Goal: Task Accomplishment & Management: Manage account settings

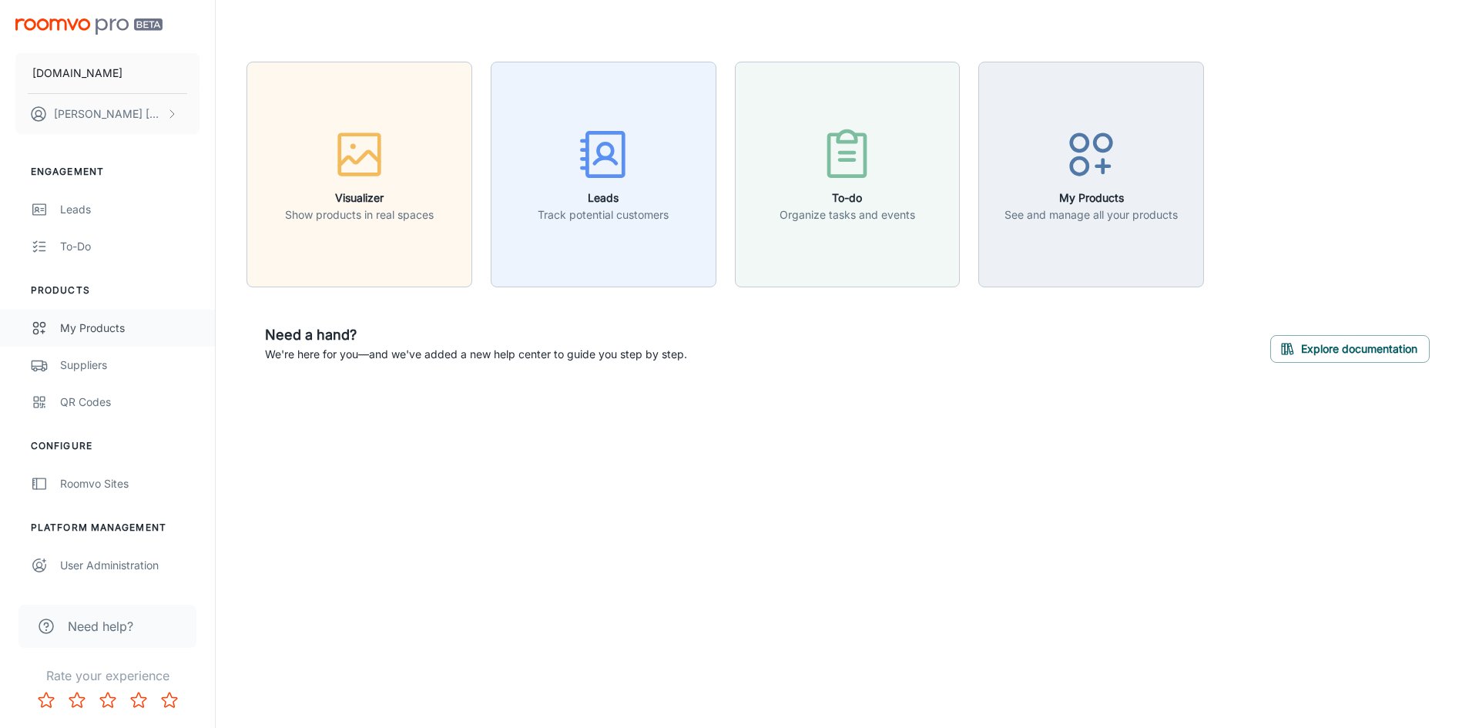
click at [94, 323] on div "My Products" at bounding box center [129, 328] width 139 height 17
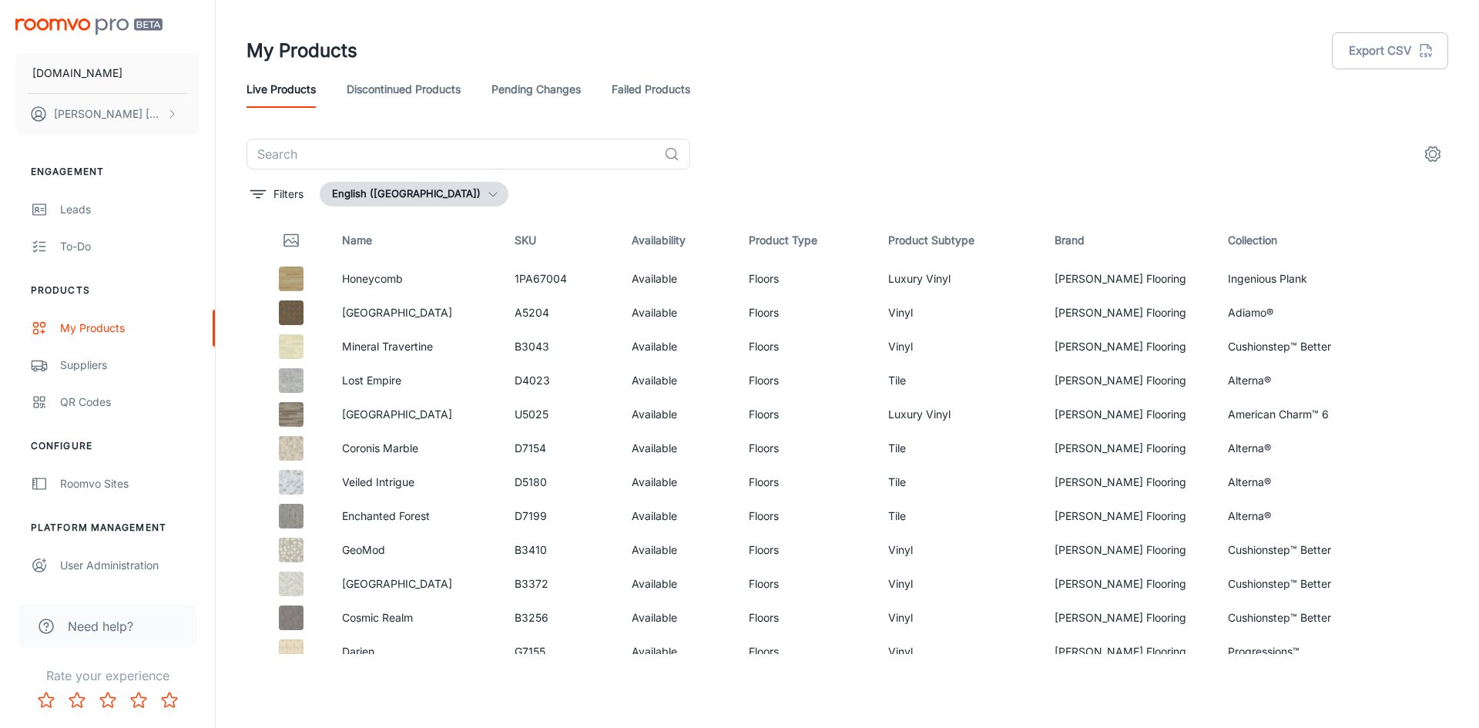
click at [432, 84] on link "Discontinued Products" at bounding box center [404, 89] width 114 height 37
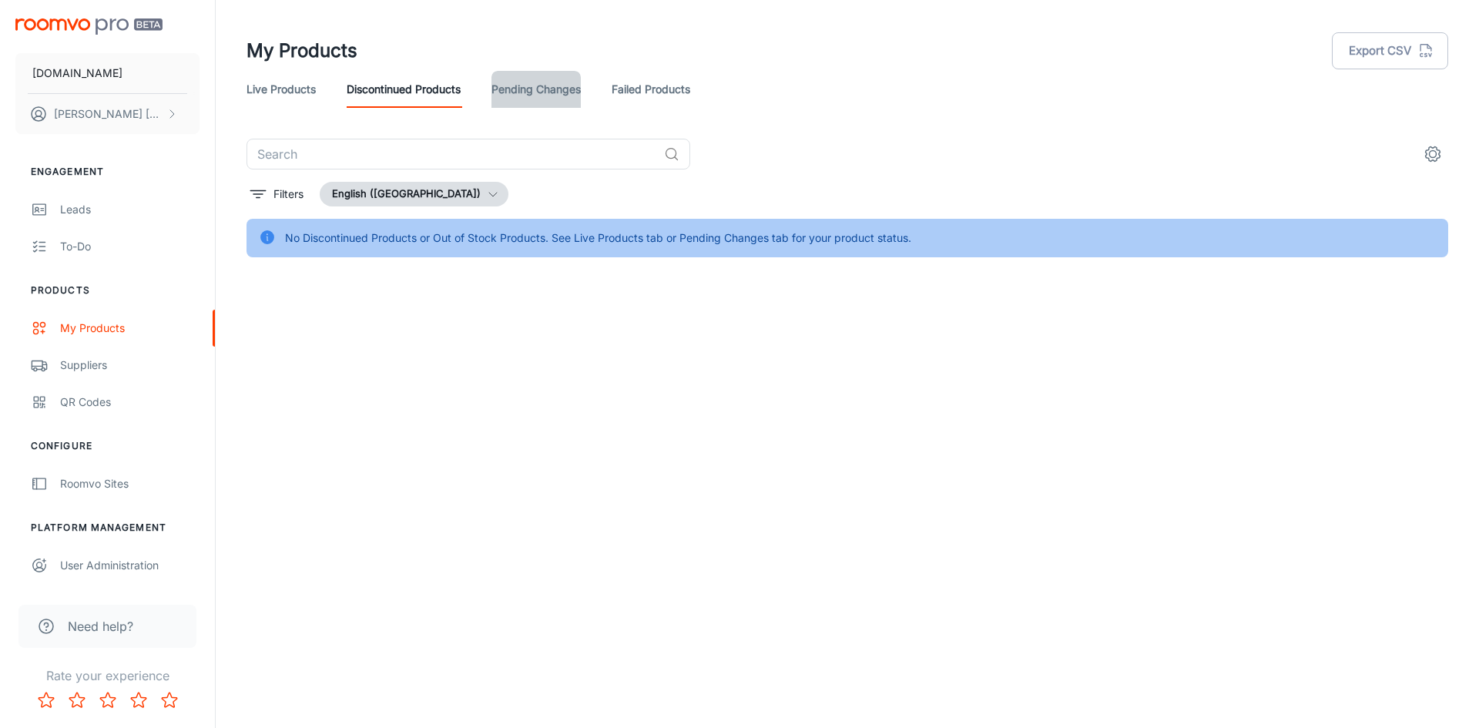
click at [538, 91] on link "Pending Changes" at bounding box center [535, 89] width 89 height 37
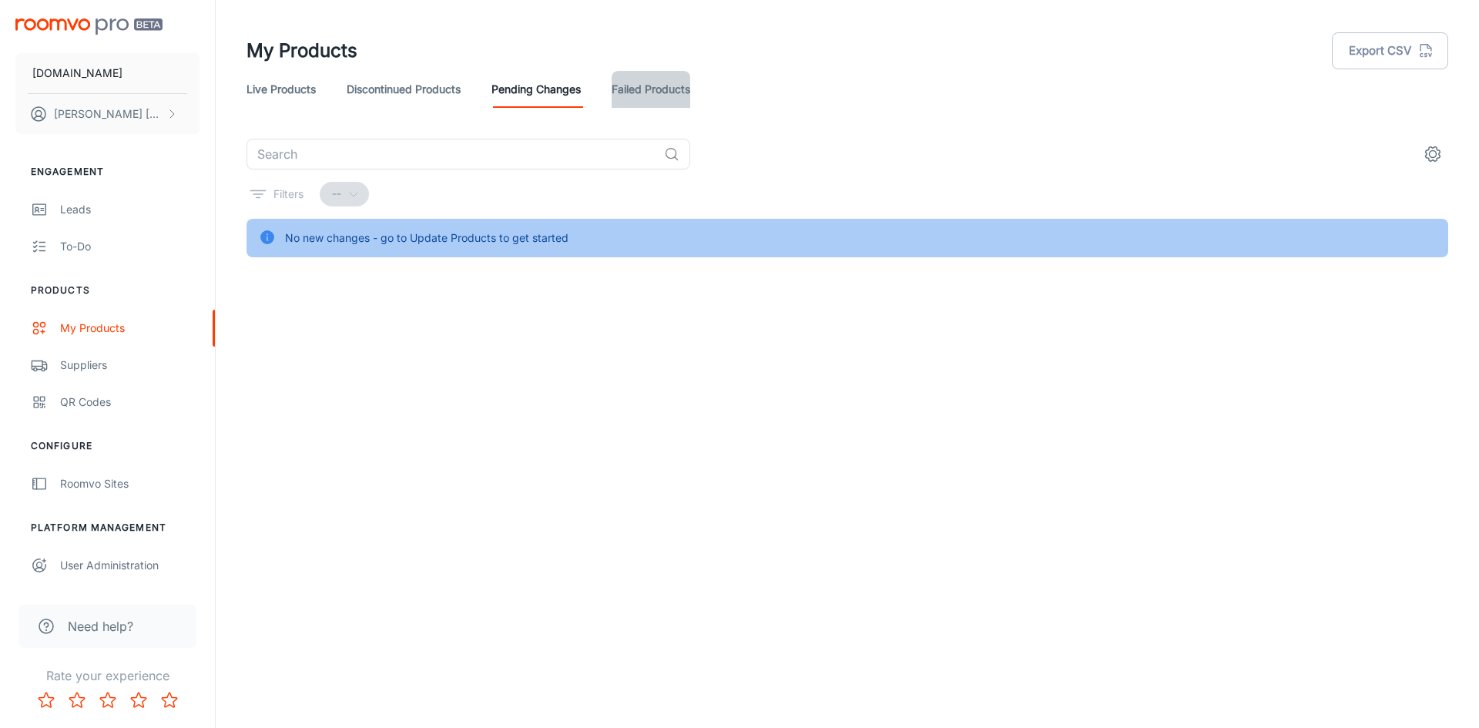
click at [648, 99] on link "Failed Products" at bounding box center [651, 89] width 79 height 37
click at [282, 88] on link "Live Products" at bounding box center [280, 89] width 69 height 37
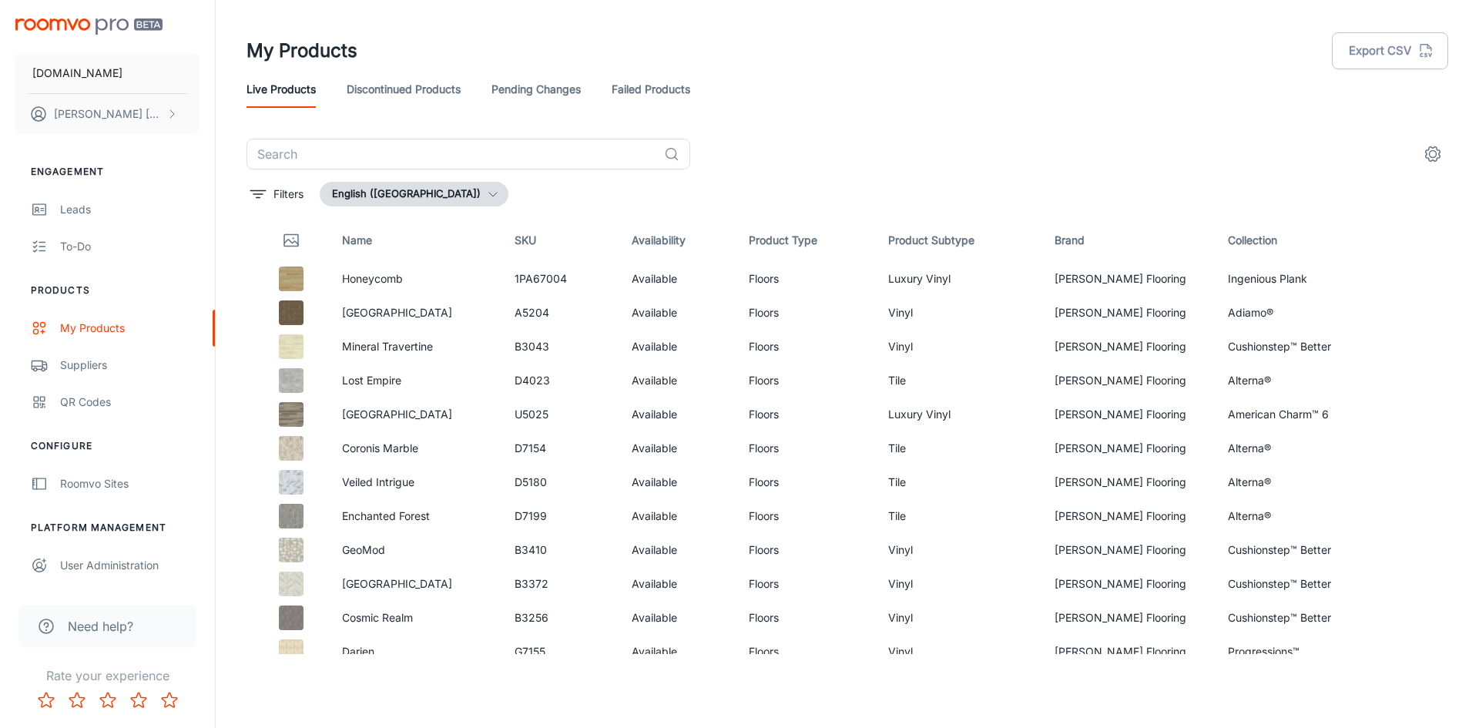
click at [1435, 152] on circle "settings" at bounding box center [1432, 154] width 7 height 7
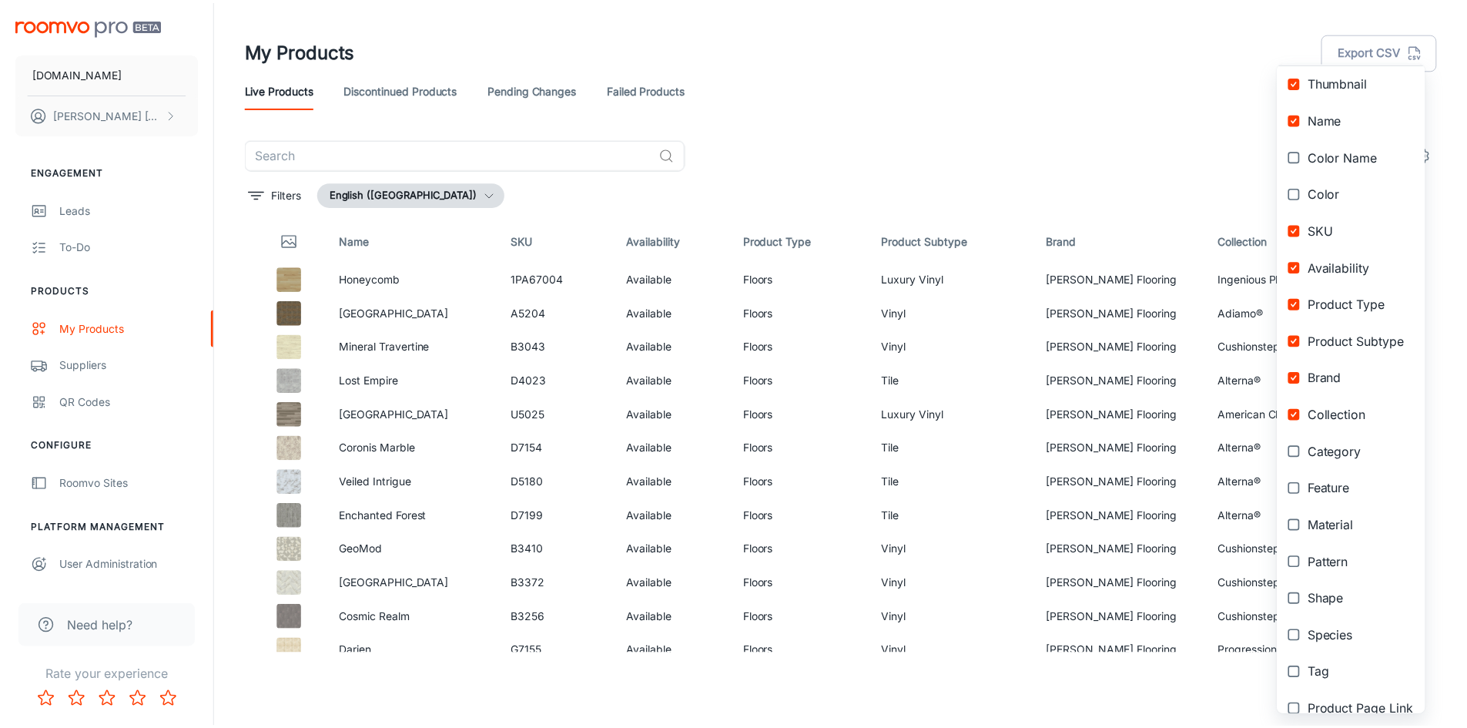
scroll to position [8, 0]
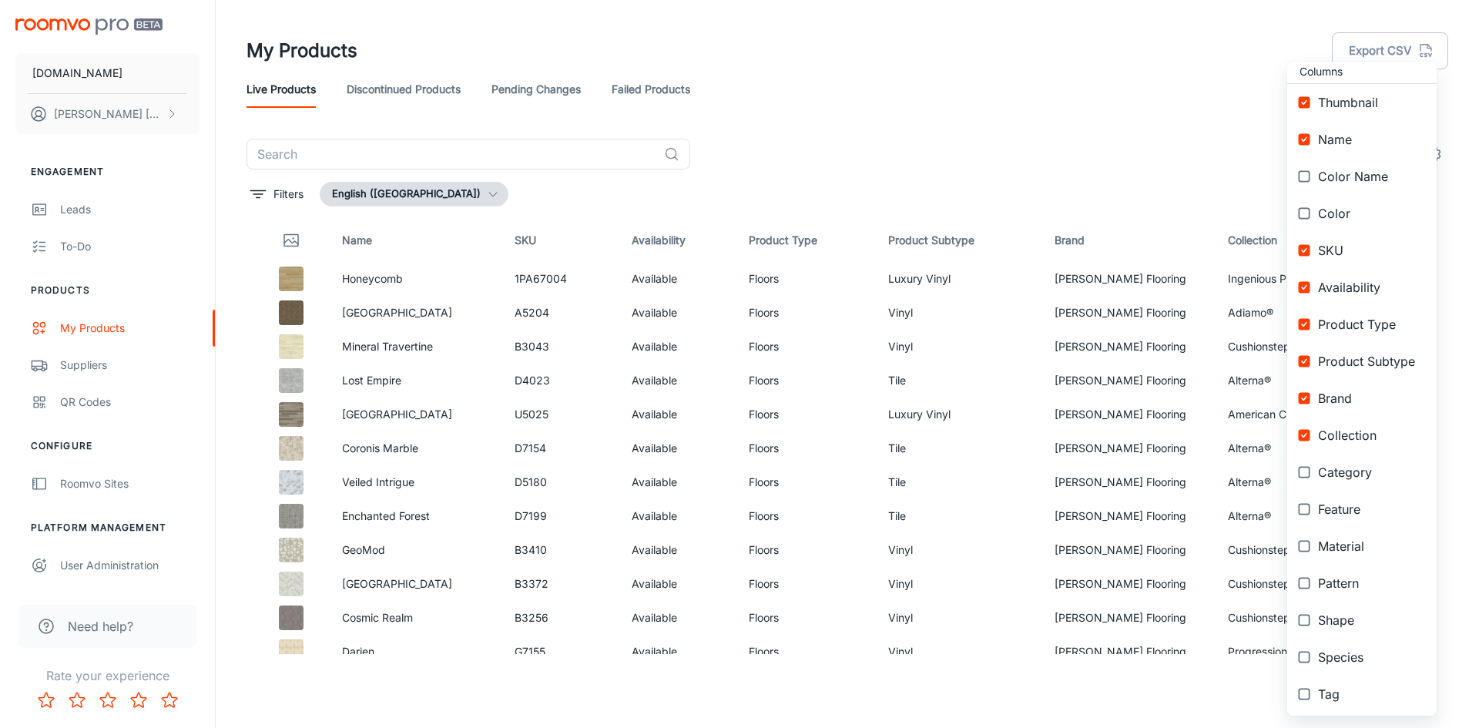
click at [1454, 158] on div at bounding box center [739, 364] width 1479 height 728
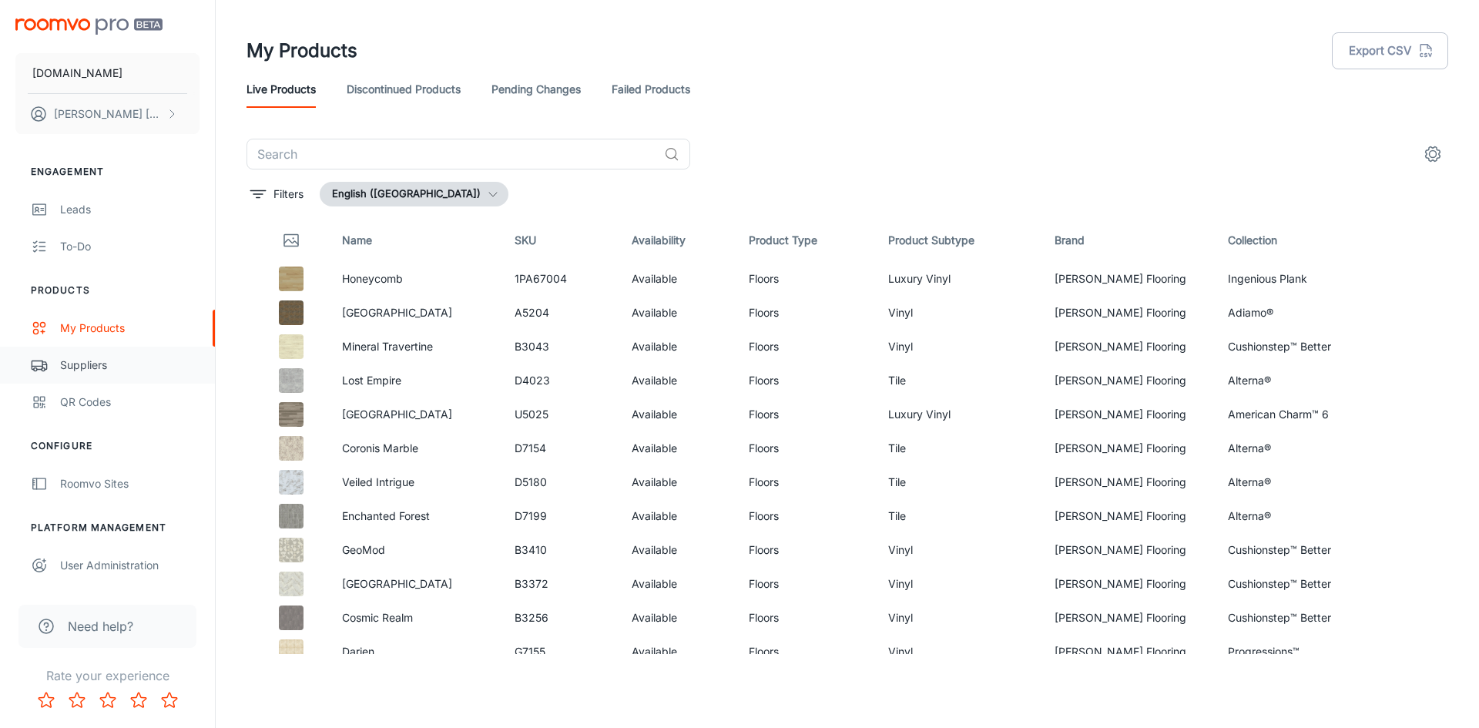
click at [87, 363] on div "Suppliers" at bounding box center [129, 365] width 139 height 17
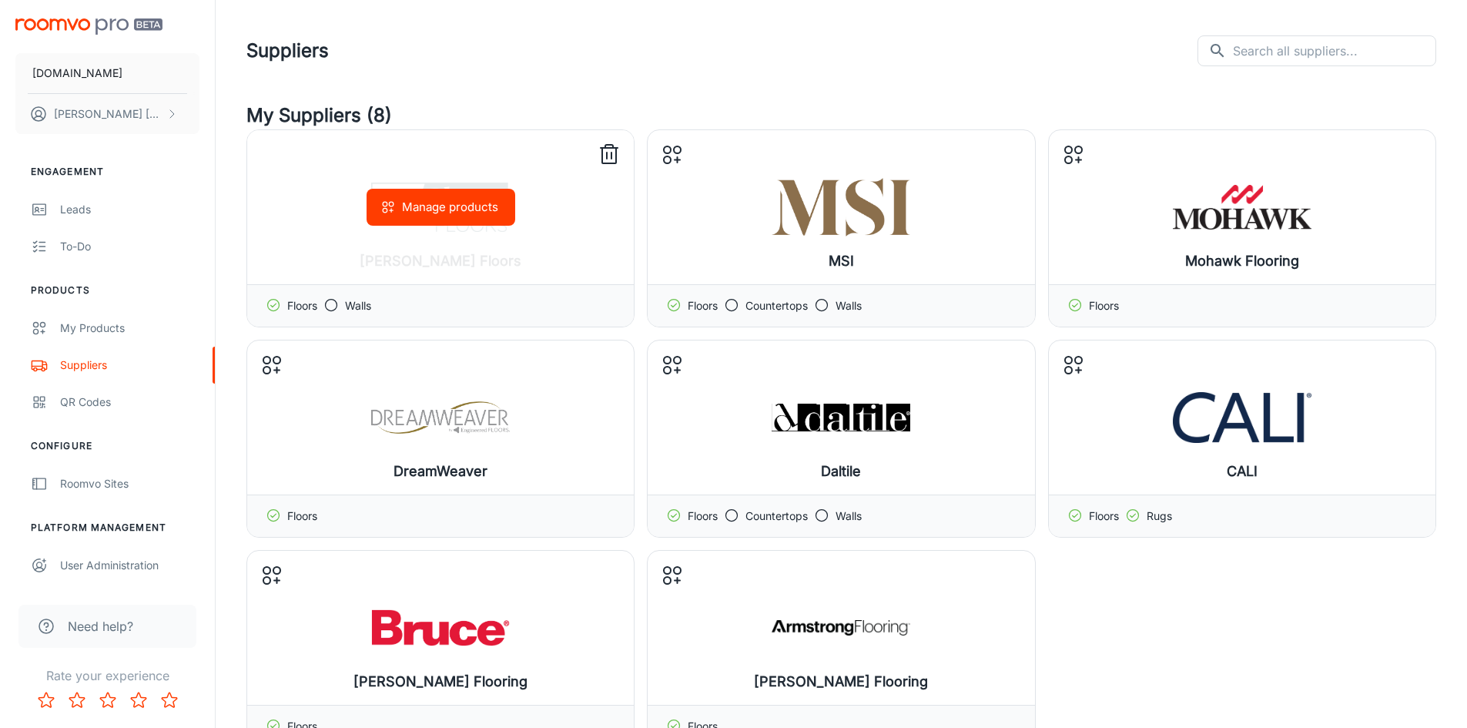
click at [333, 303] on icon at bounding box center [330, 304] width 15 height 15
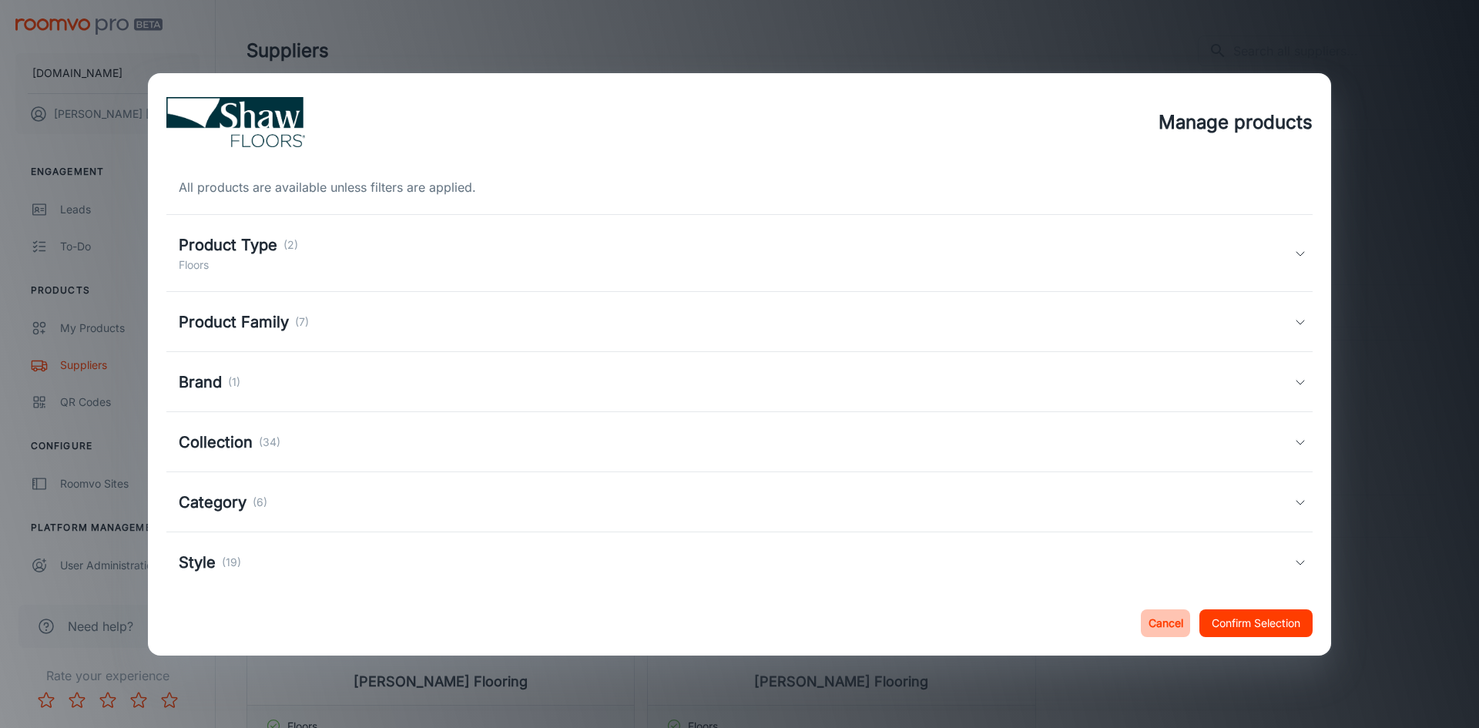
click at [1167, 617] on button "Cancel" at bounding box center [1165, 623] width 49 height 28
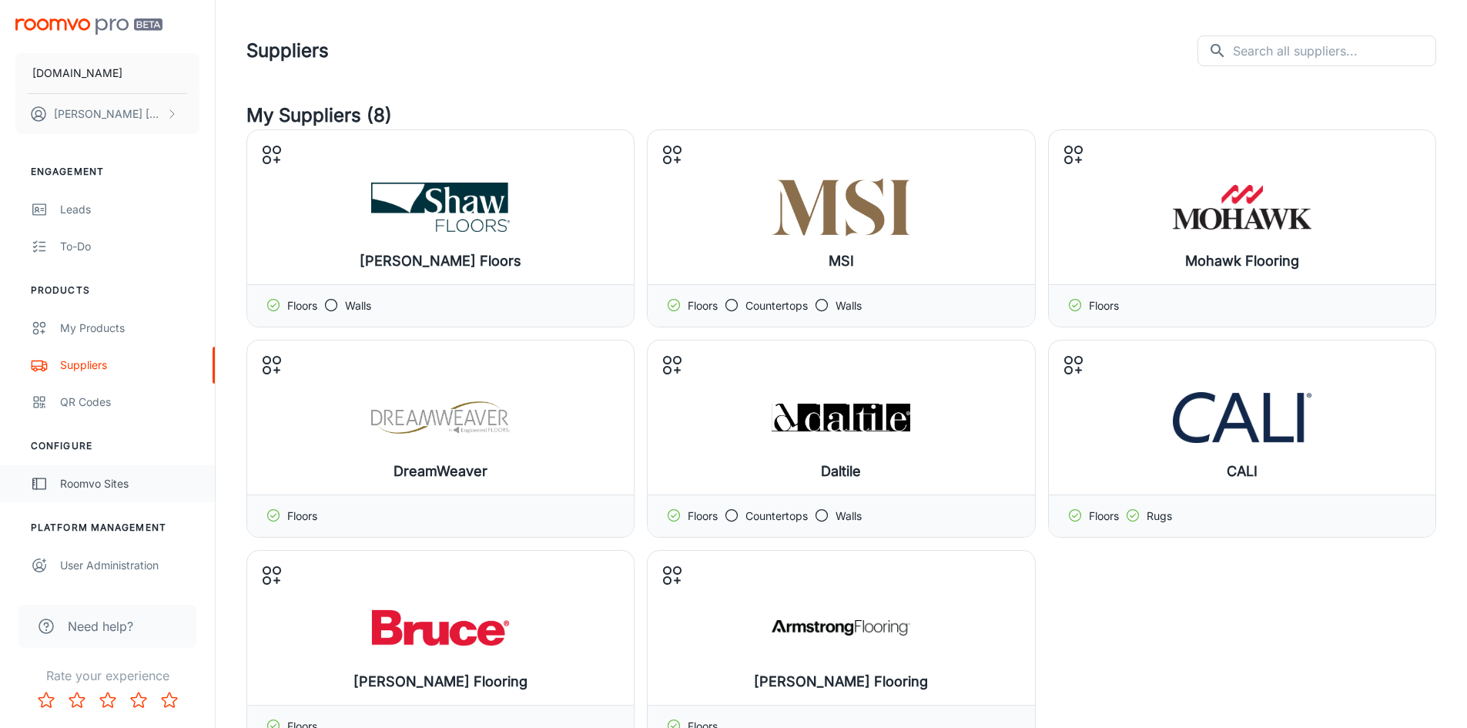
click at [104, 479] on div "Roomvo Sites" at bounding box center [129, 483] width 139 height 17
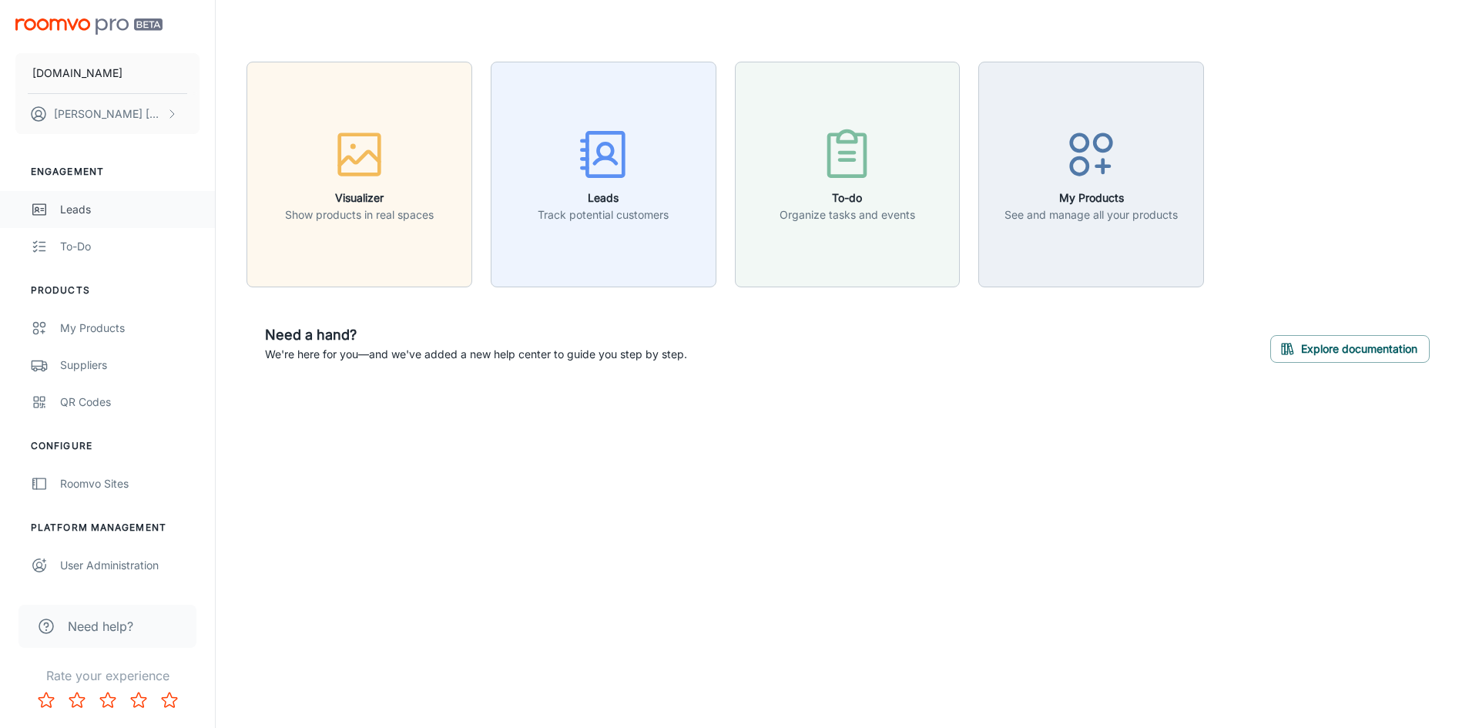
click at [81, 203] on div "Leads" at bounding box center [129, 209] width 139 height 17
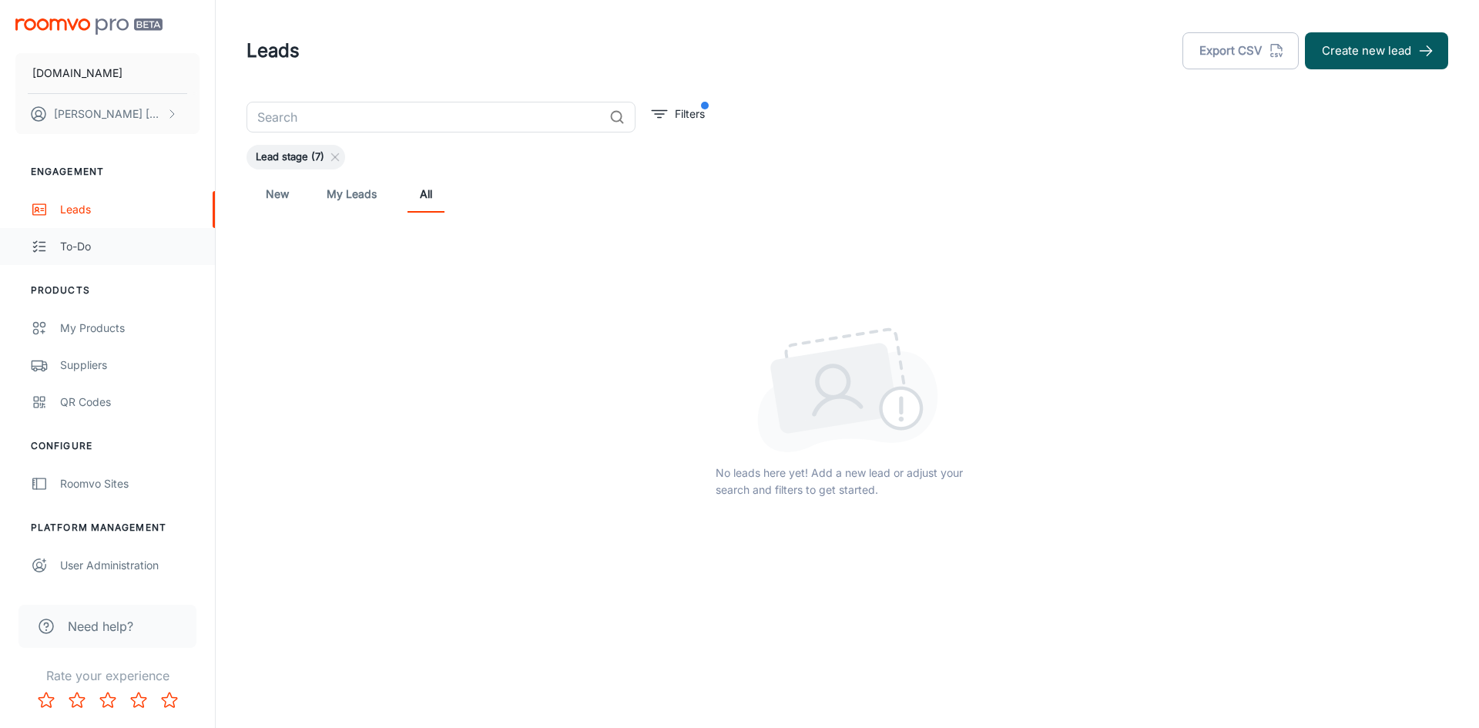
click at [59, 250] on link "To-do" at bounding box center [107, 246] width 215 height 37
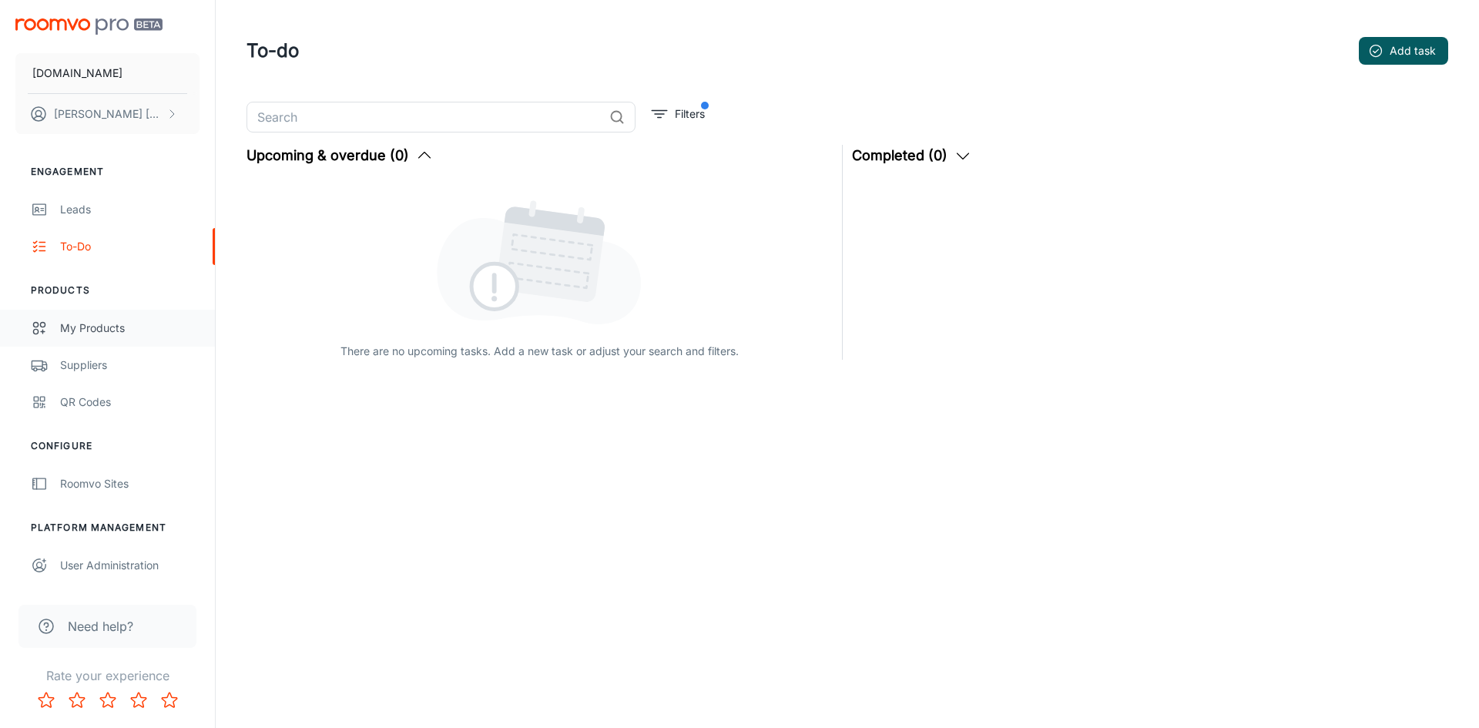
click at [118, 320] on div "My Products" at bounding box center [129, 328] width 139 height 17
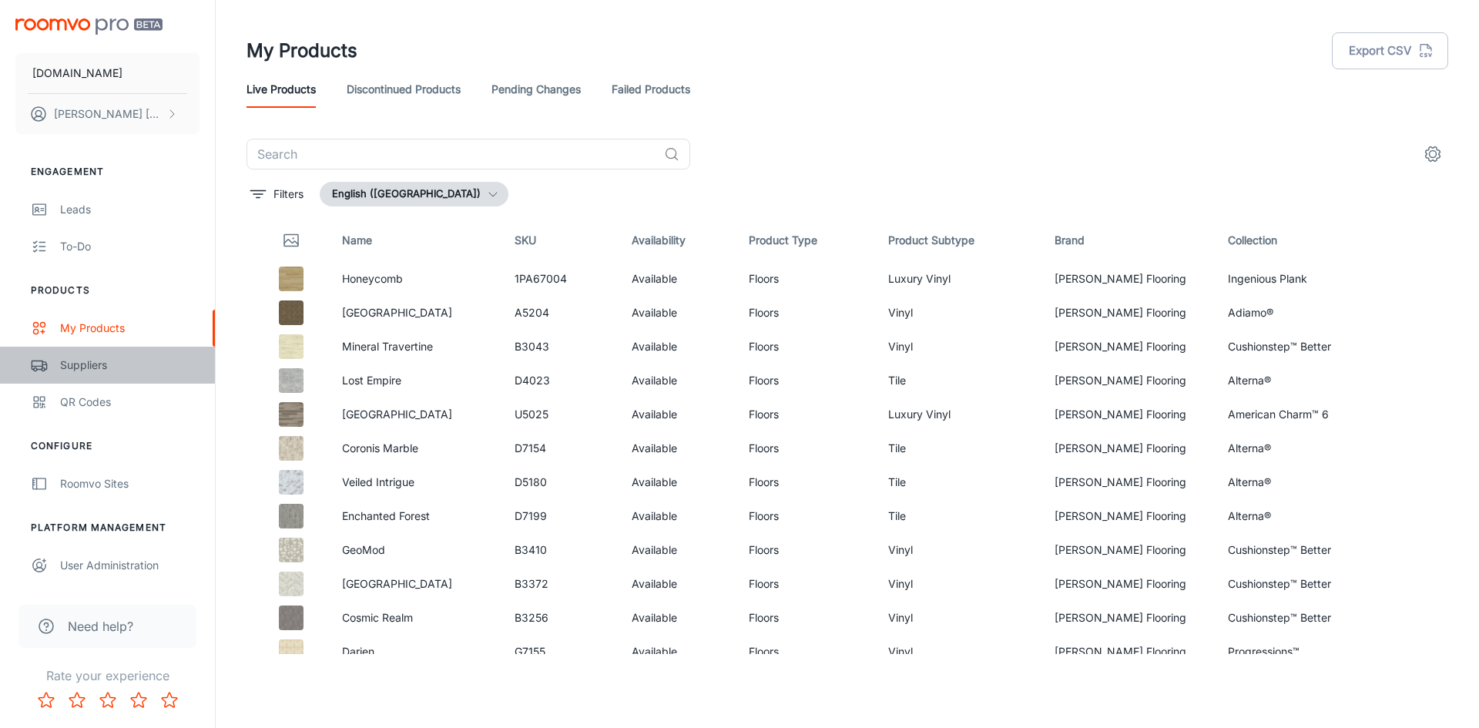
click at [78, 360] on div "Suppliers" at bounding box center [129, 365] width 139 height 17
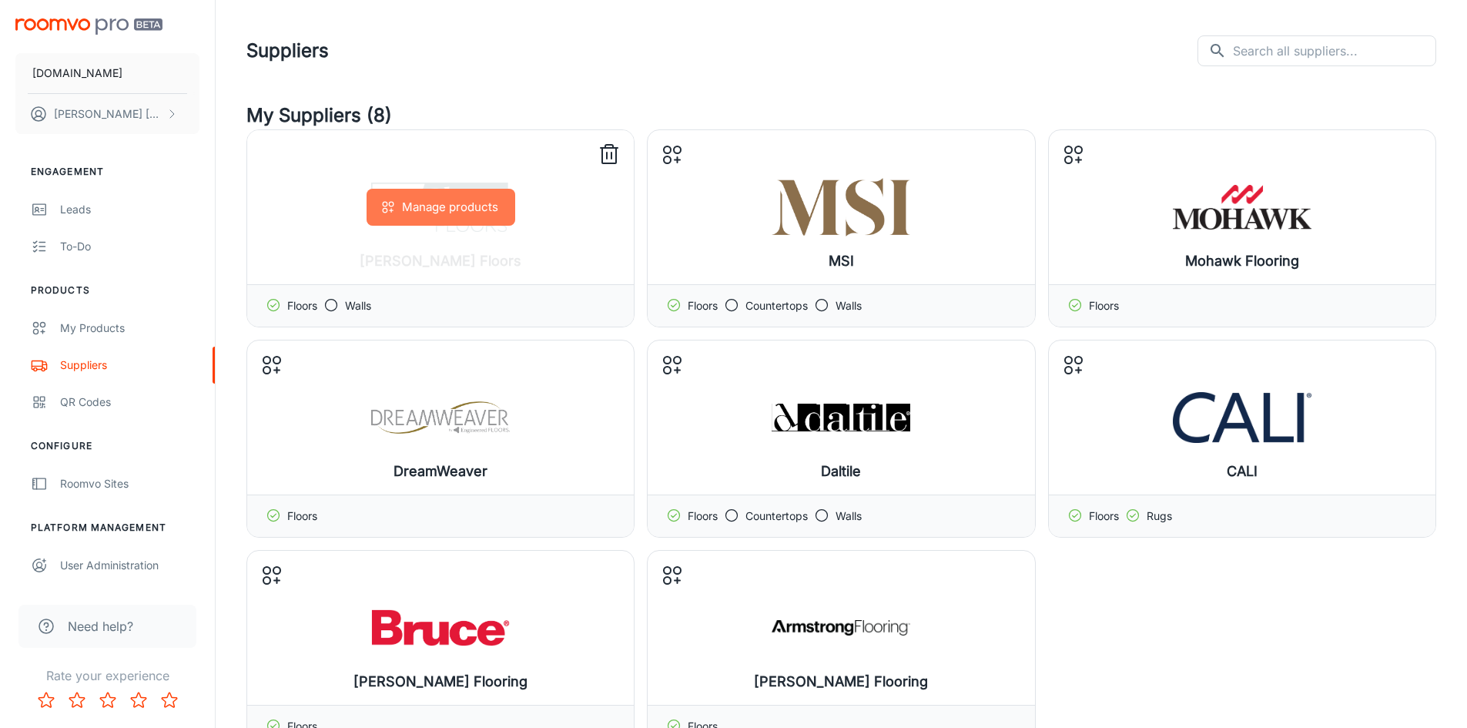
click at [438, 205] on button "Manage products" at bounding box center [441, 207] width 149 height 37
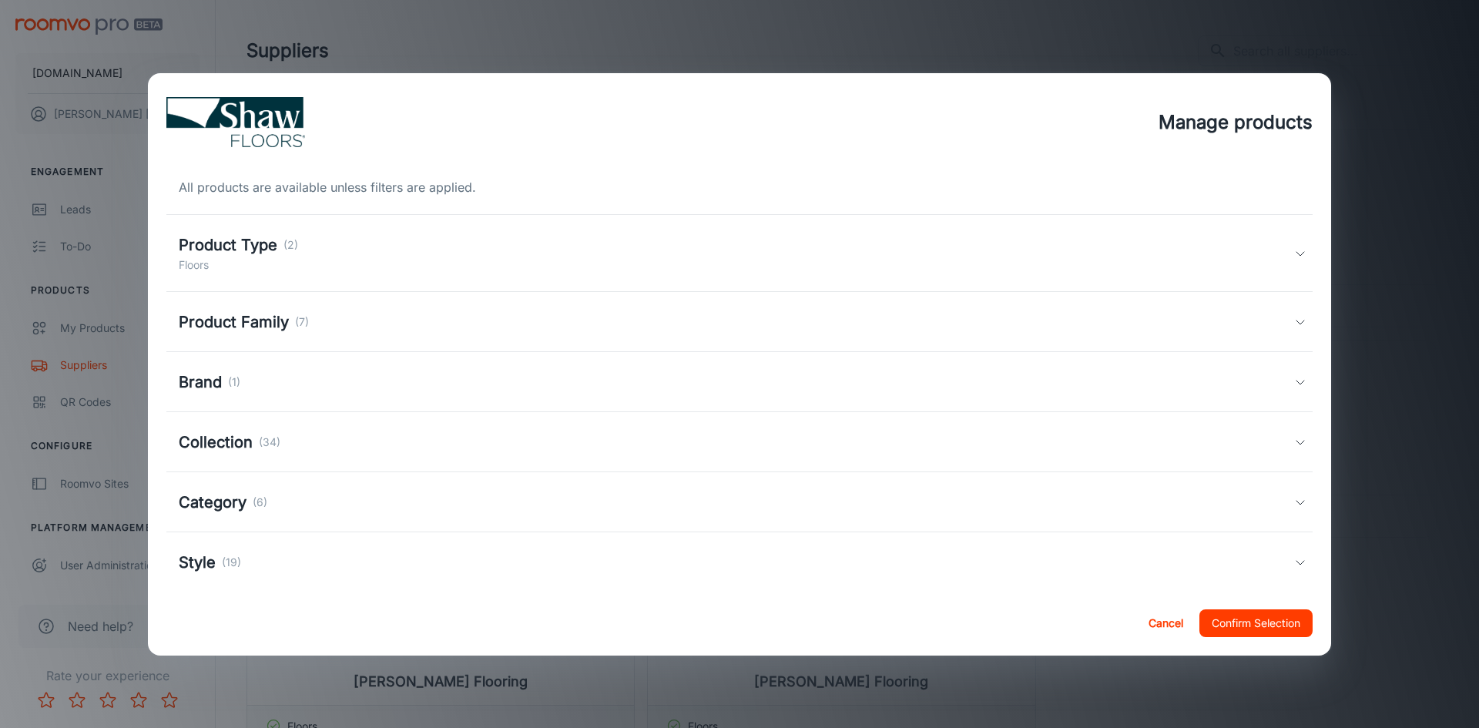
click at [214, 259] on p "Floors" at bounding box center [238, 264] width 119 height 17
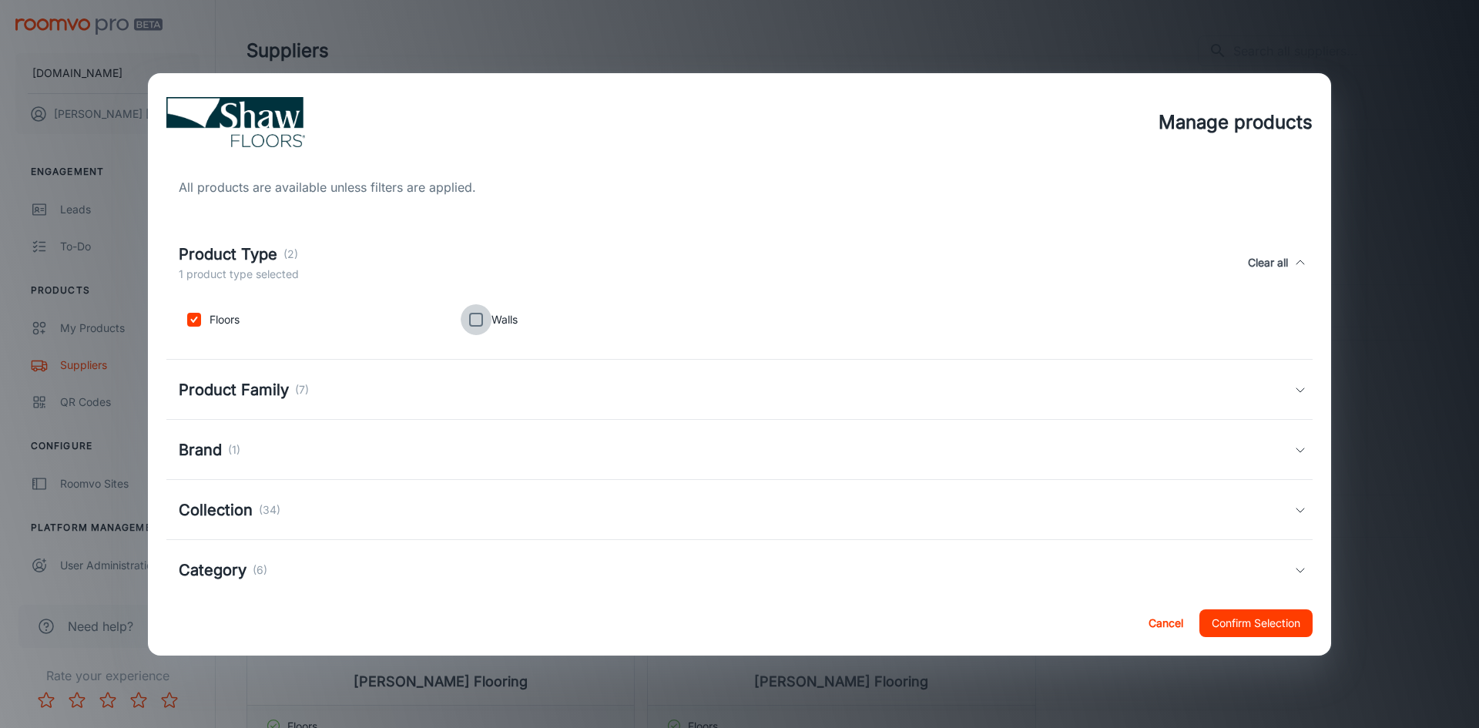
click at [474, 322] on input "checkbox" at bounding box center [476, 319] width 31 height 31
checkbox input "true"
click at [1272, 622] on button "Confirm Selection" at bounding box center [1255, 623] width 113 height 28
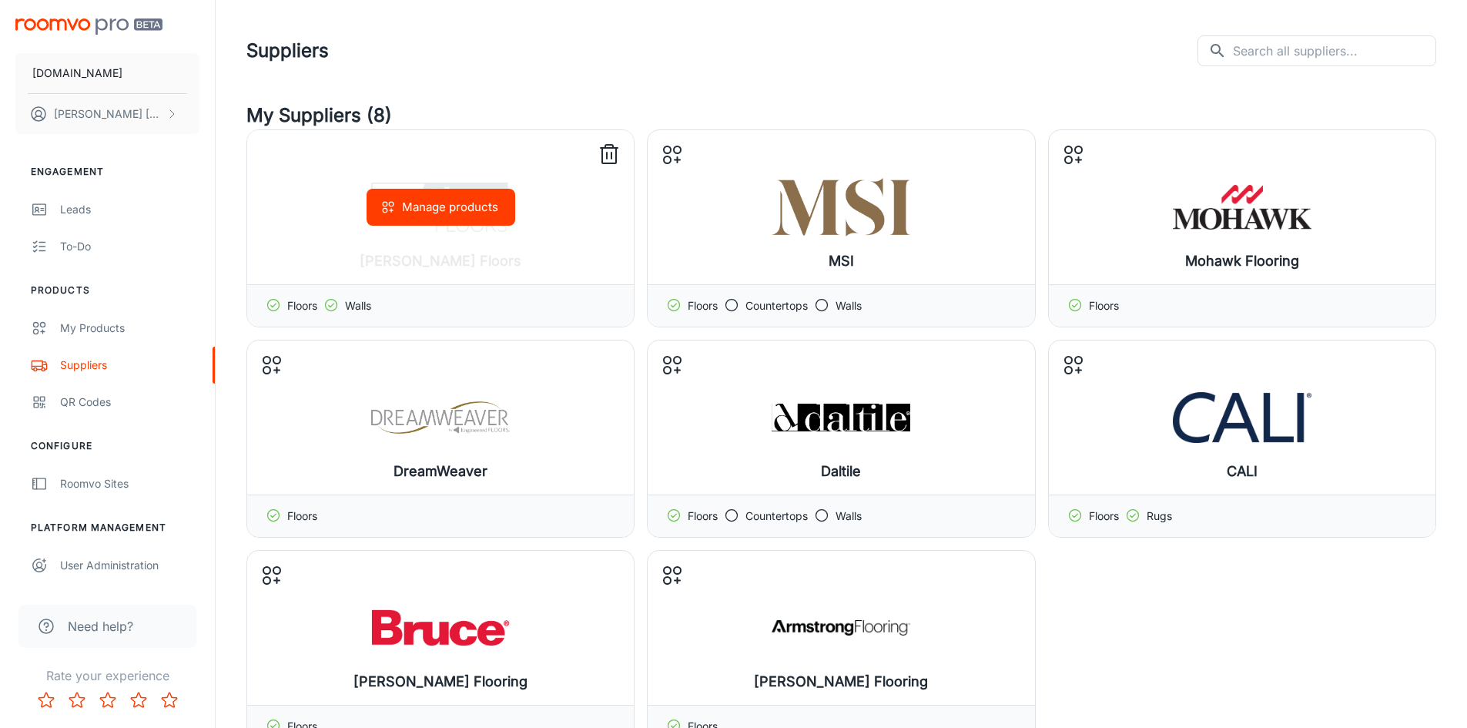
click at [337, 305] on icon at bounding box center [330, 304] width 15 height 15
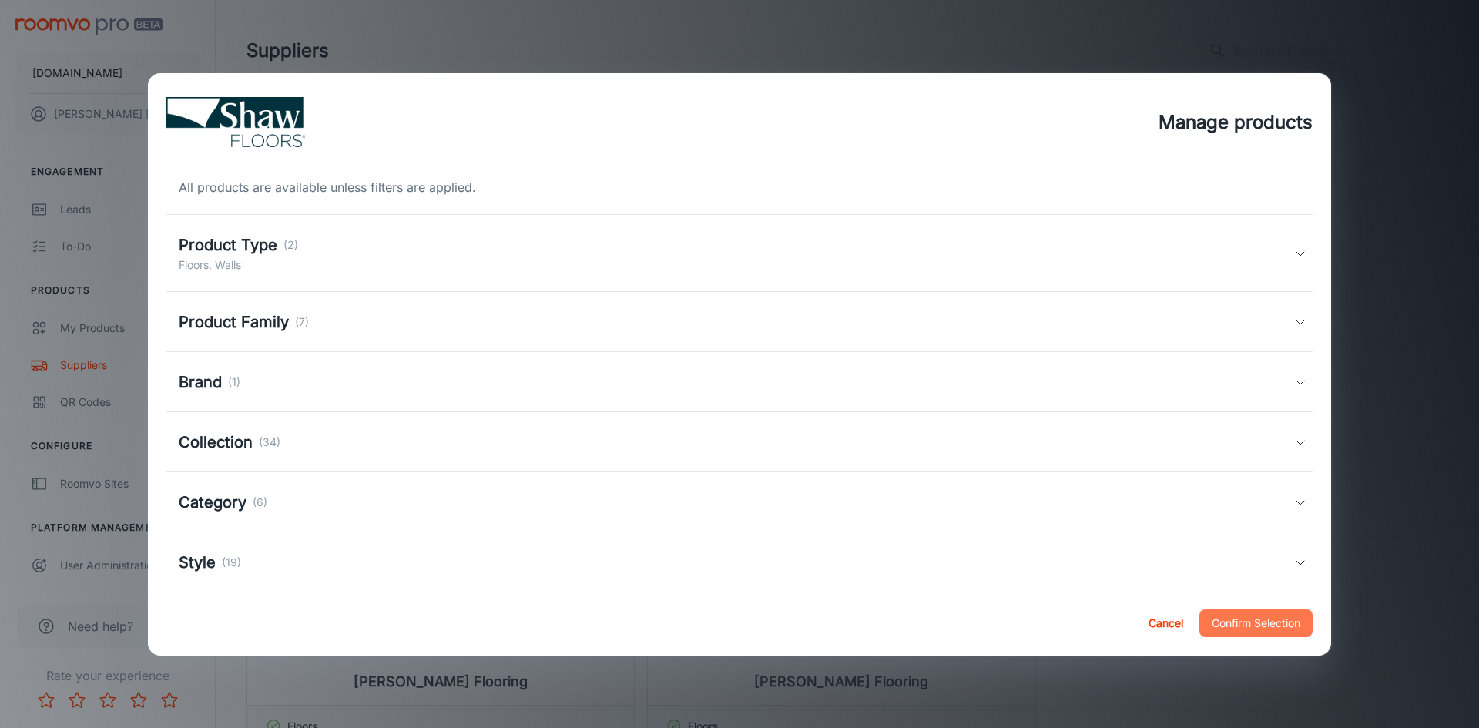
click at [1263, 612] on button "Confirm Selection" at bounding box center [1255, 623] width 113 height 28
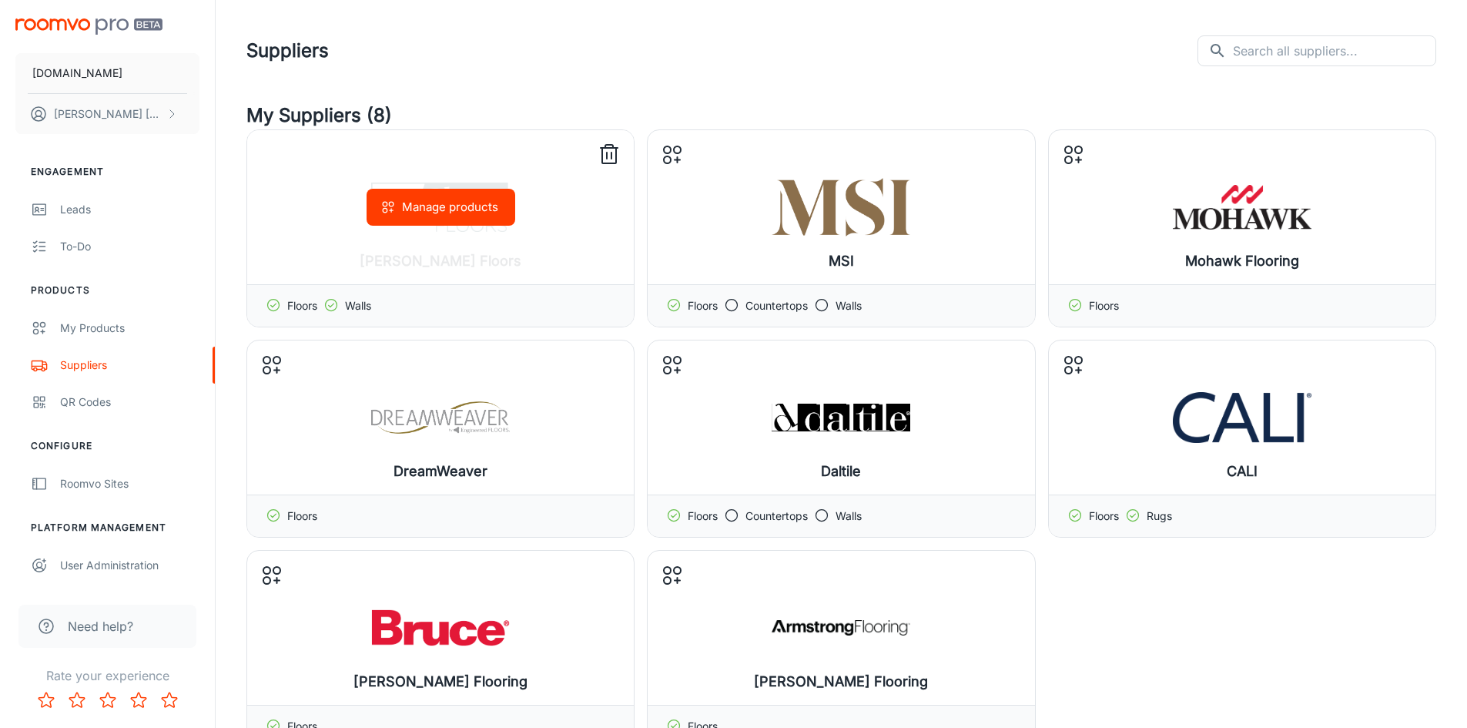
click at [344, 307] on div "Walls" at bounding box center [347, 305] width 48 height 17
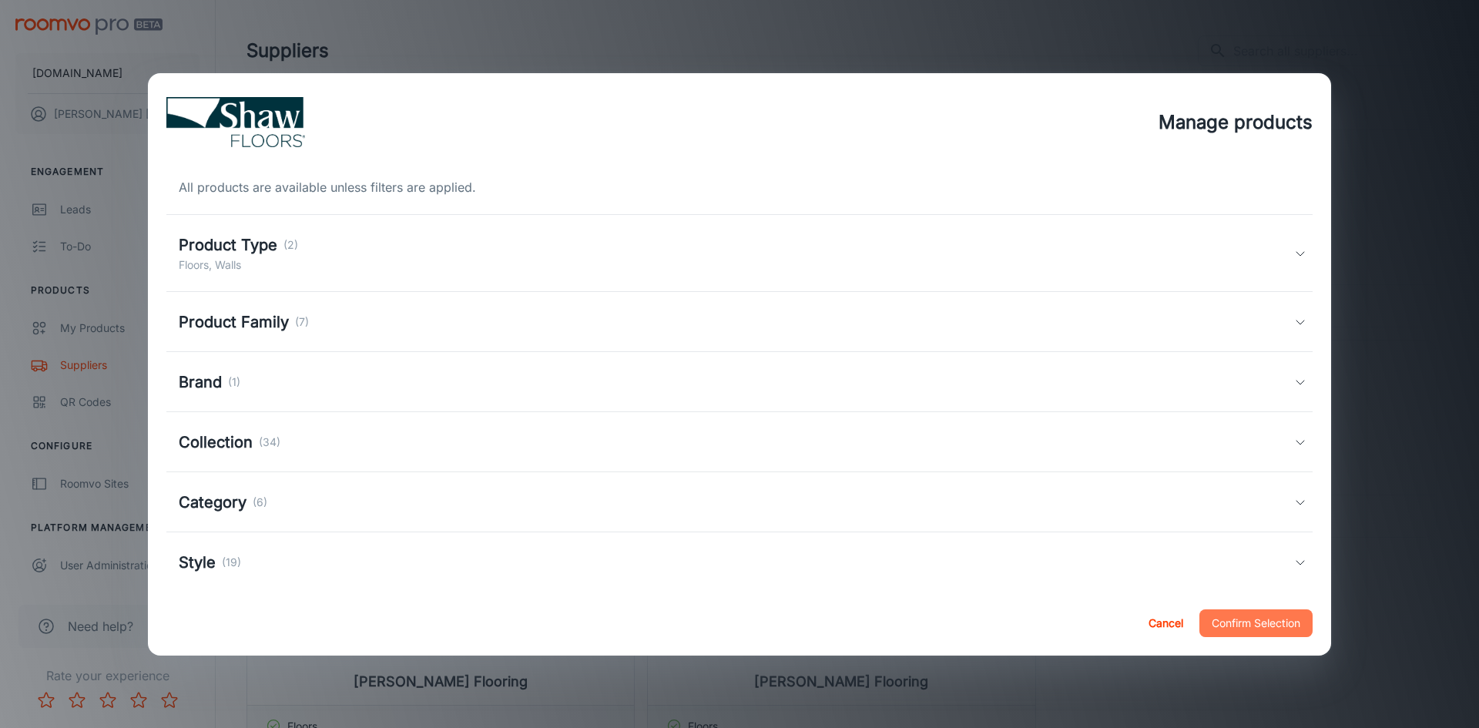
click at [1268, 618] on button "Confirm Selection" at bounding box center [1255, 623] width 113 height 28
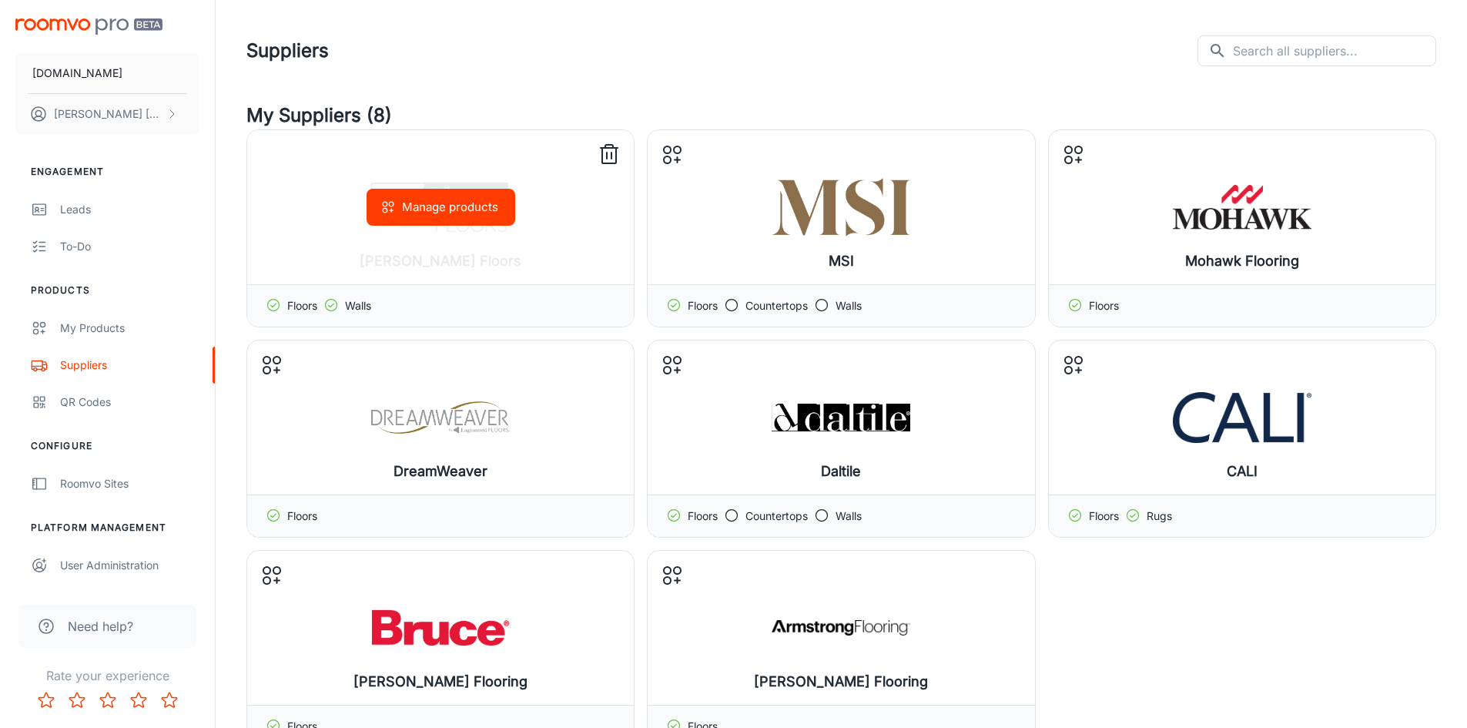
click at [330, 303] on icon at bounding box center [330, 304] width 15 height 15
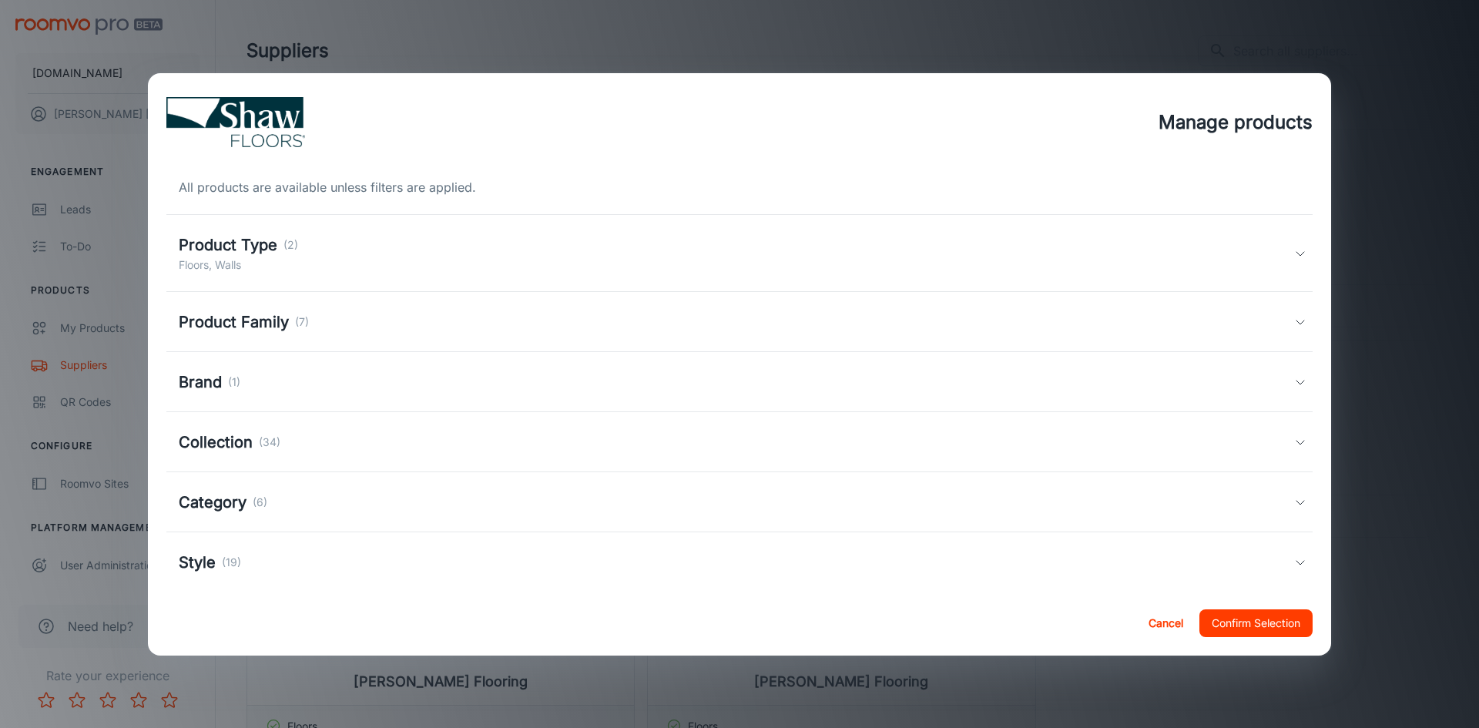
click at [219, 243] on h5 "Product Type" at bounding box center [228, 244] width 99 height 23
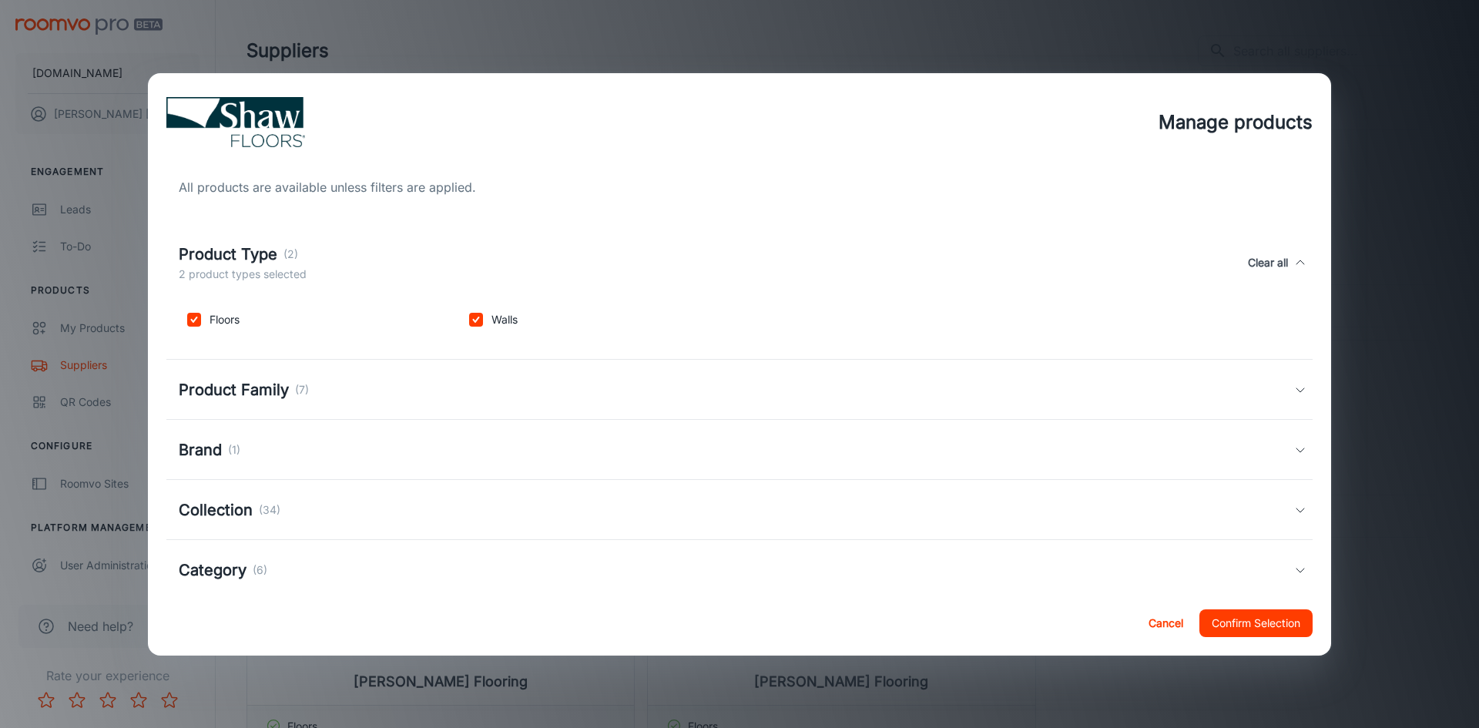
click at [474, 318] on input "checkbox" at bounding box center [476, 319] width 31 height 31
checkbox input "false"
click at [1253, 624] on button "Confirm Selection" at bounding box center [1255, 623] width 113 height 28
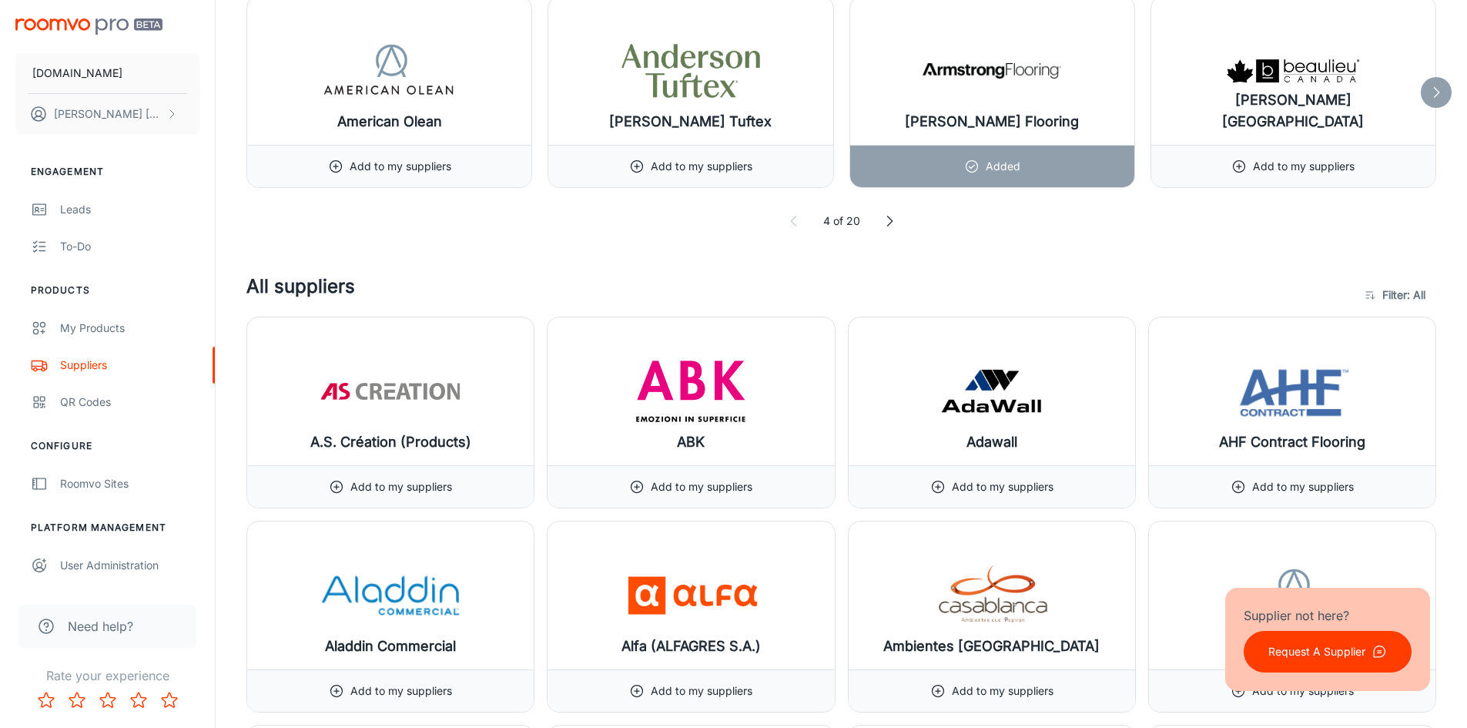
scroll to position [923, 0]
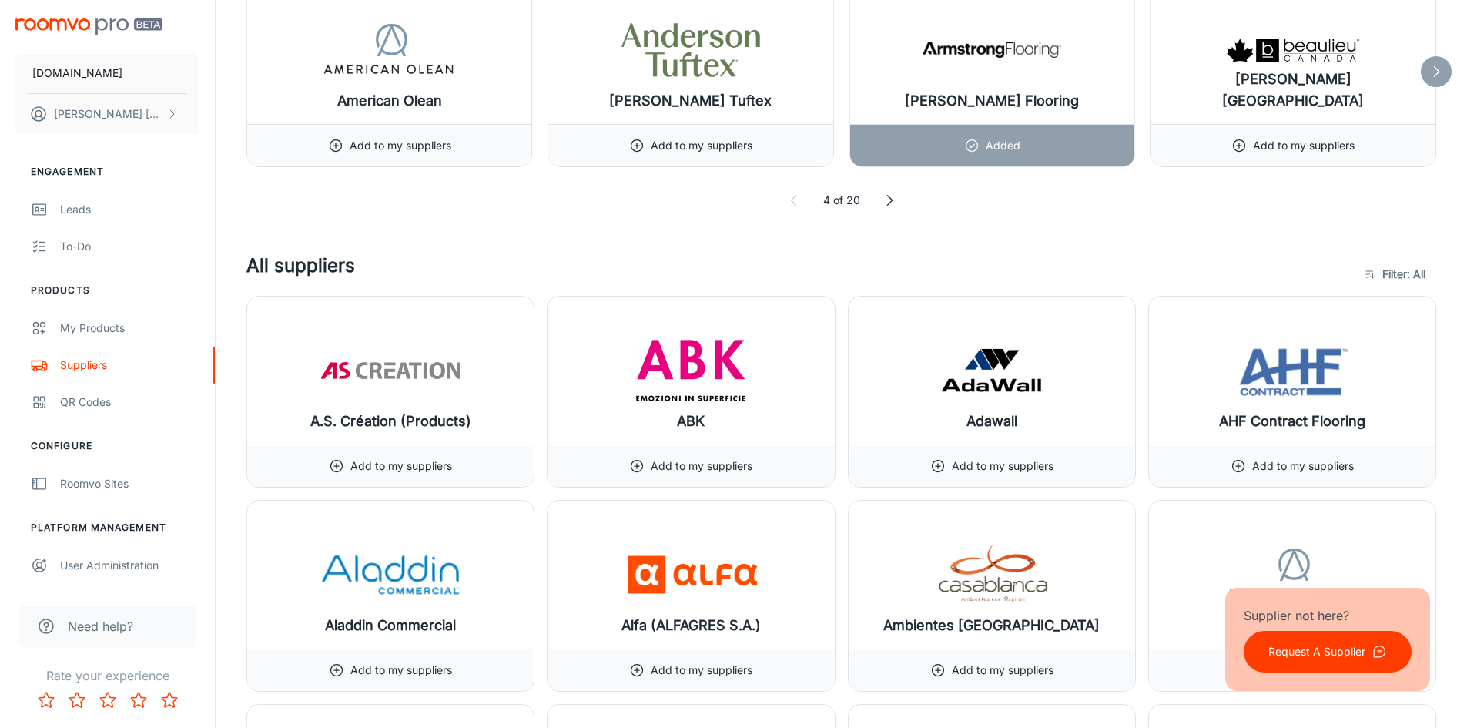
click at [1429, 69] on icon at bounding box center [1436, 71] width 15 height 15
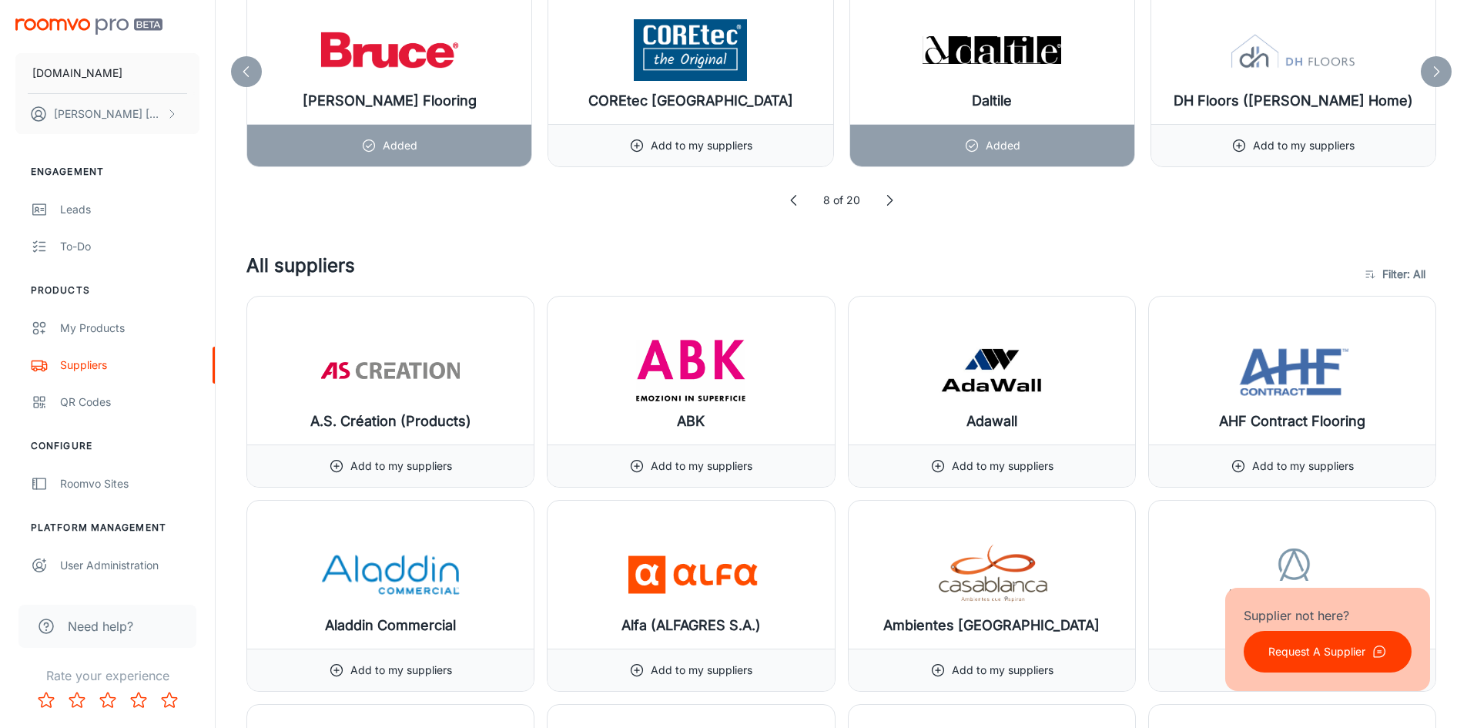
click at [1438, 69] on icon at bounding box center [1436, 71] width 15 height 15
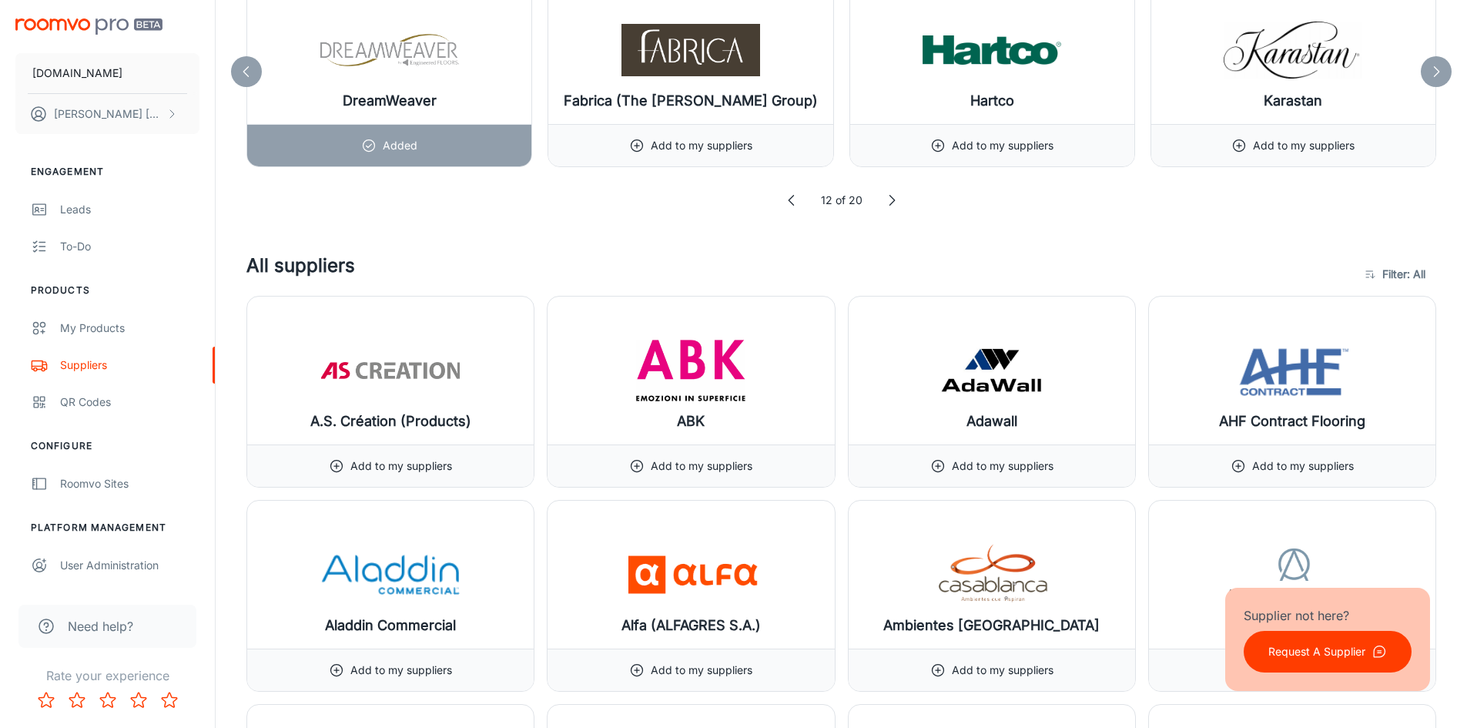
click at [1437, 67] on icon at bounding box center [1436, 71] width 15 height 15
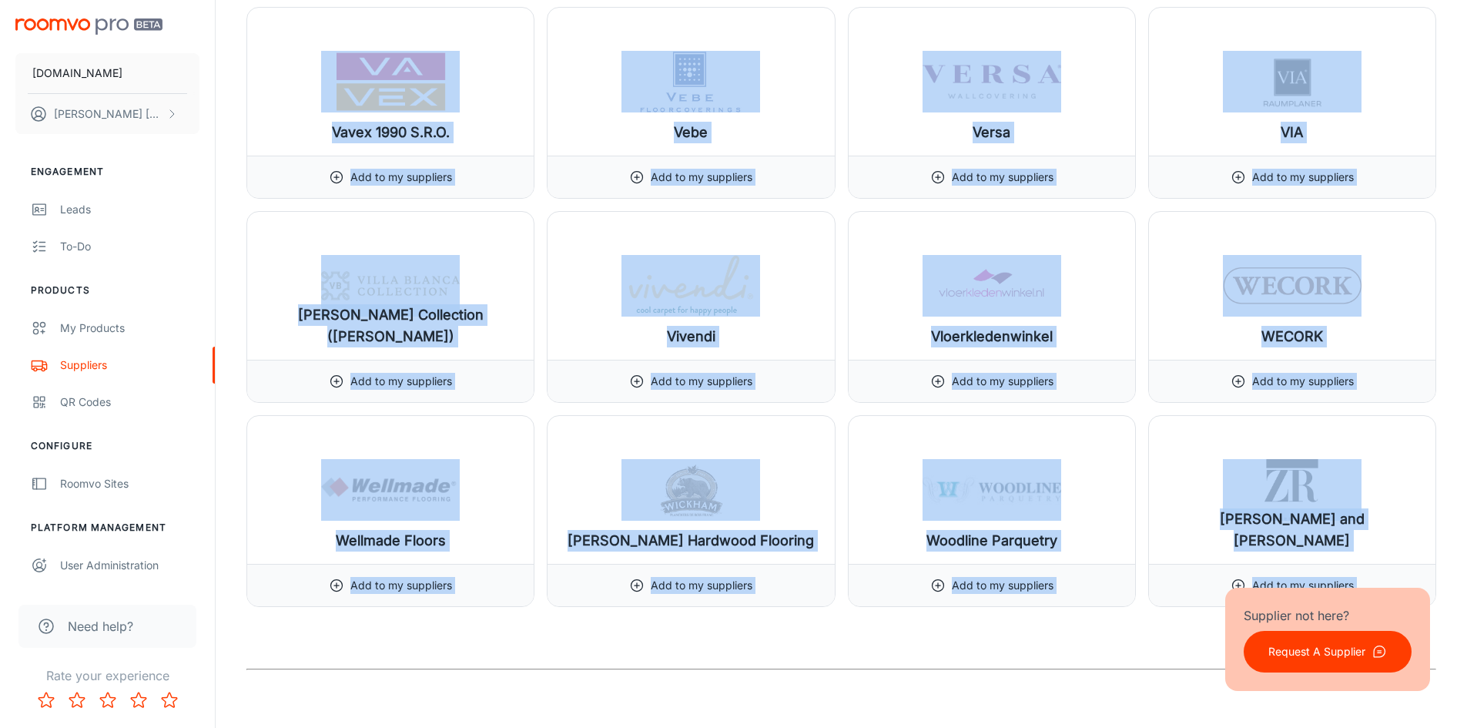
scroll to position [18347, 0]
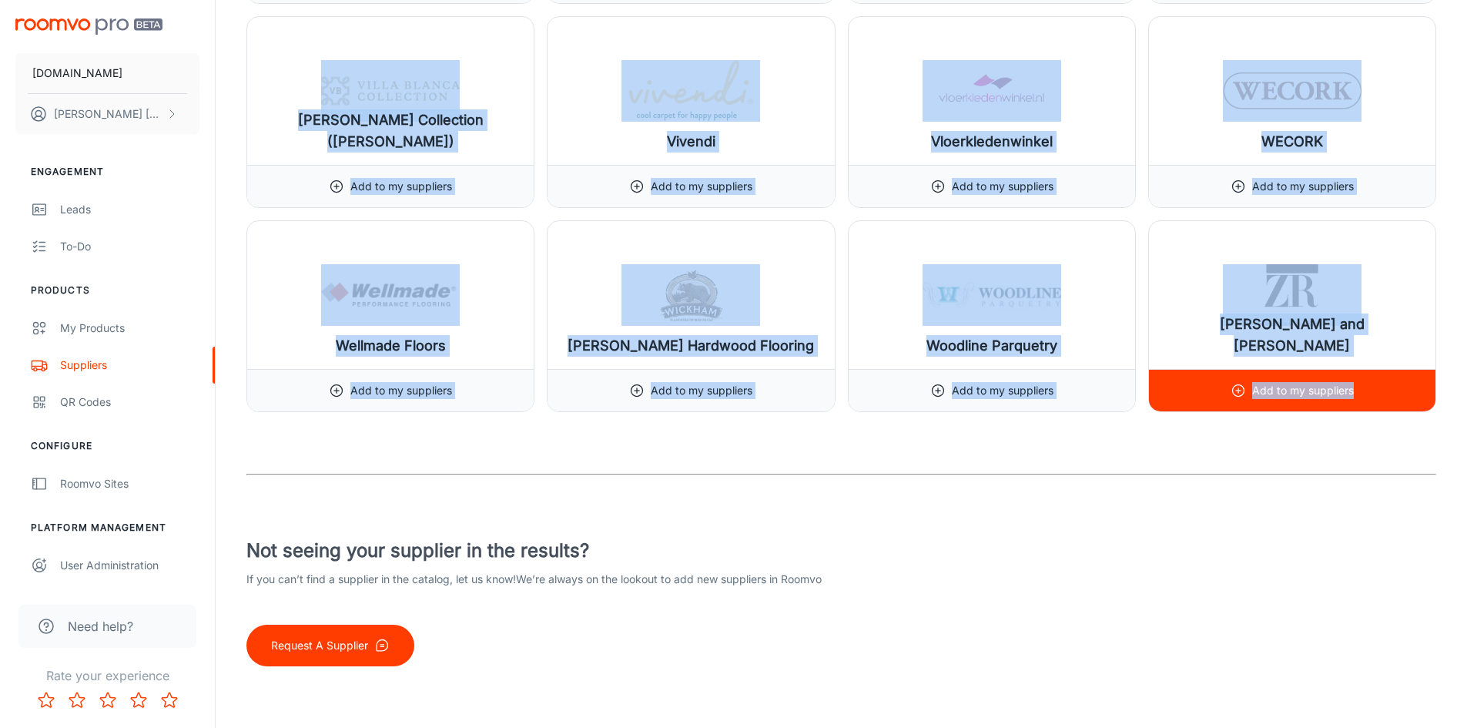
drag, startPoint x: 240, startPoint y: 92, endPoint x: 1396, endPoint y: 401, distance: 1195.9
copy div "Lor ipsumdolo Sitame : Con ​ A.E. Seddoeiu (Temporin) Utl et do magnaaliq ENI A…"
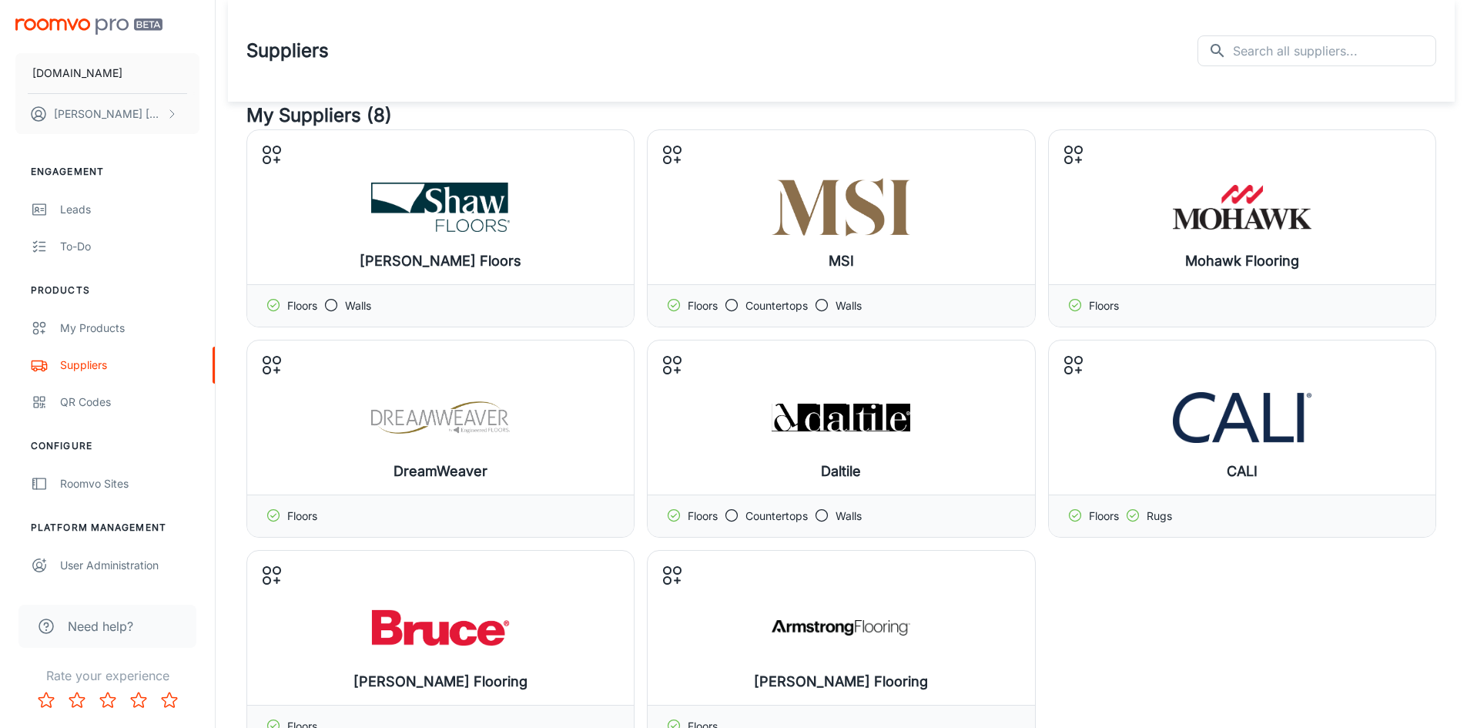
scroll to position [1007, 0]
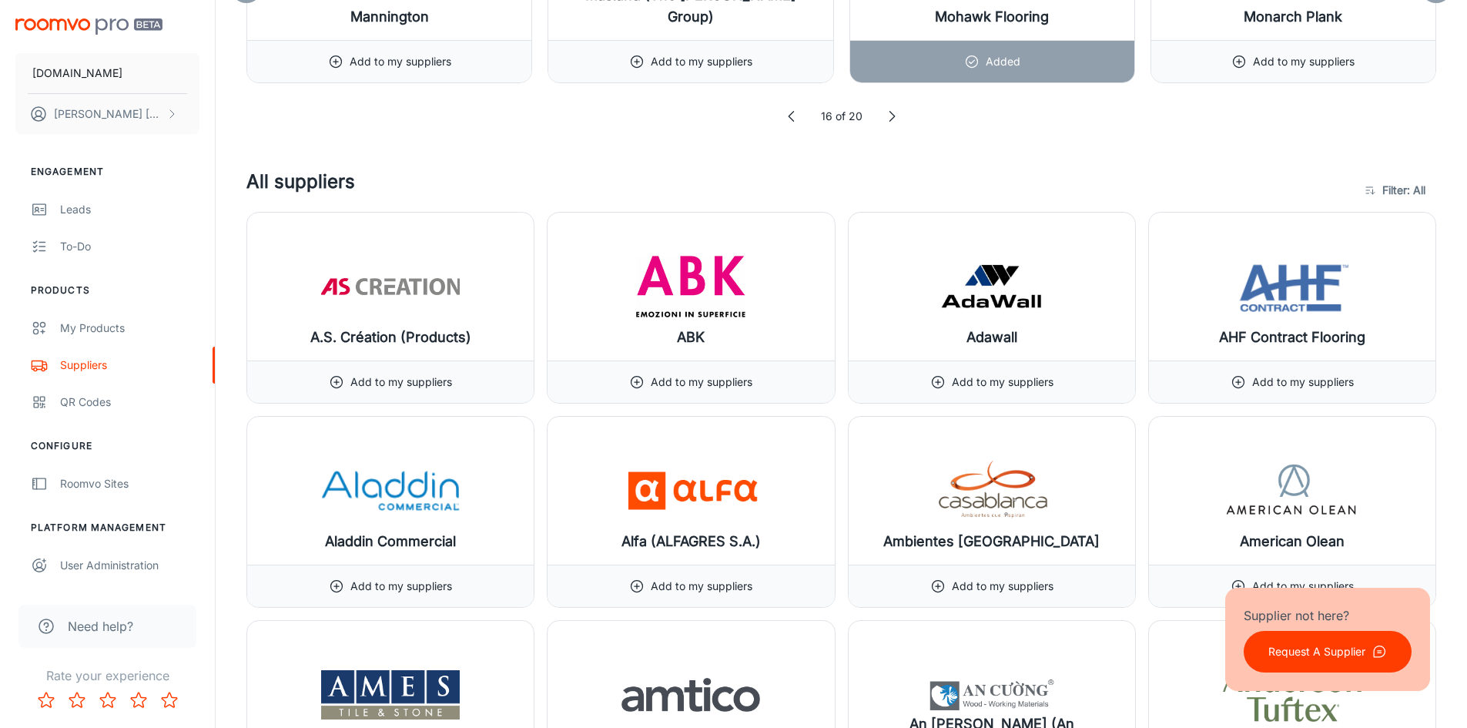
click at [1306, 122] on div "16 of 20" at bounding box center [841, 116] width 1190 height 17
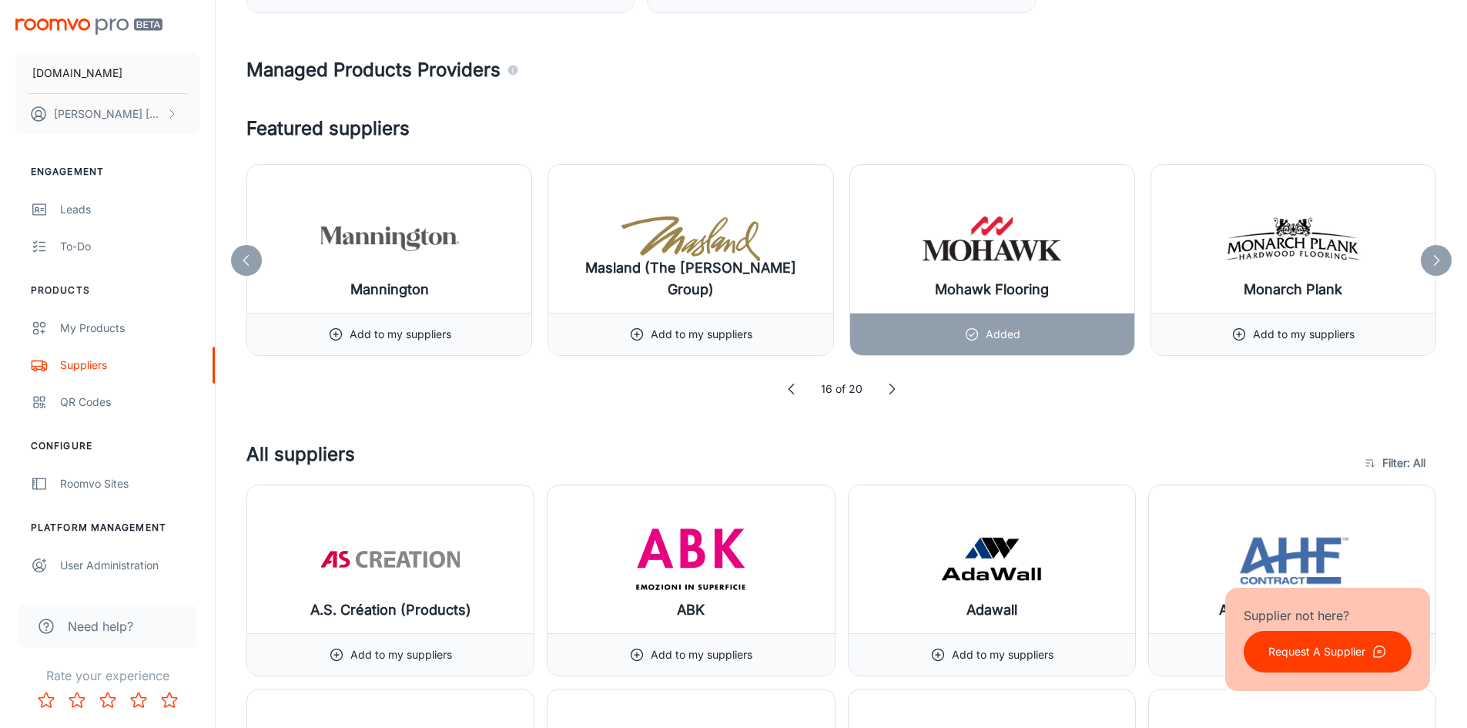
scroll to position [692, 0]
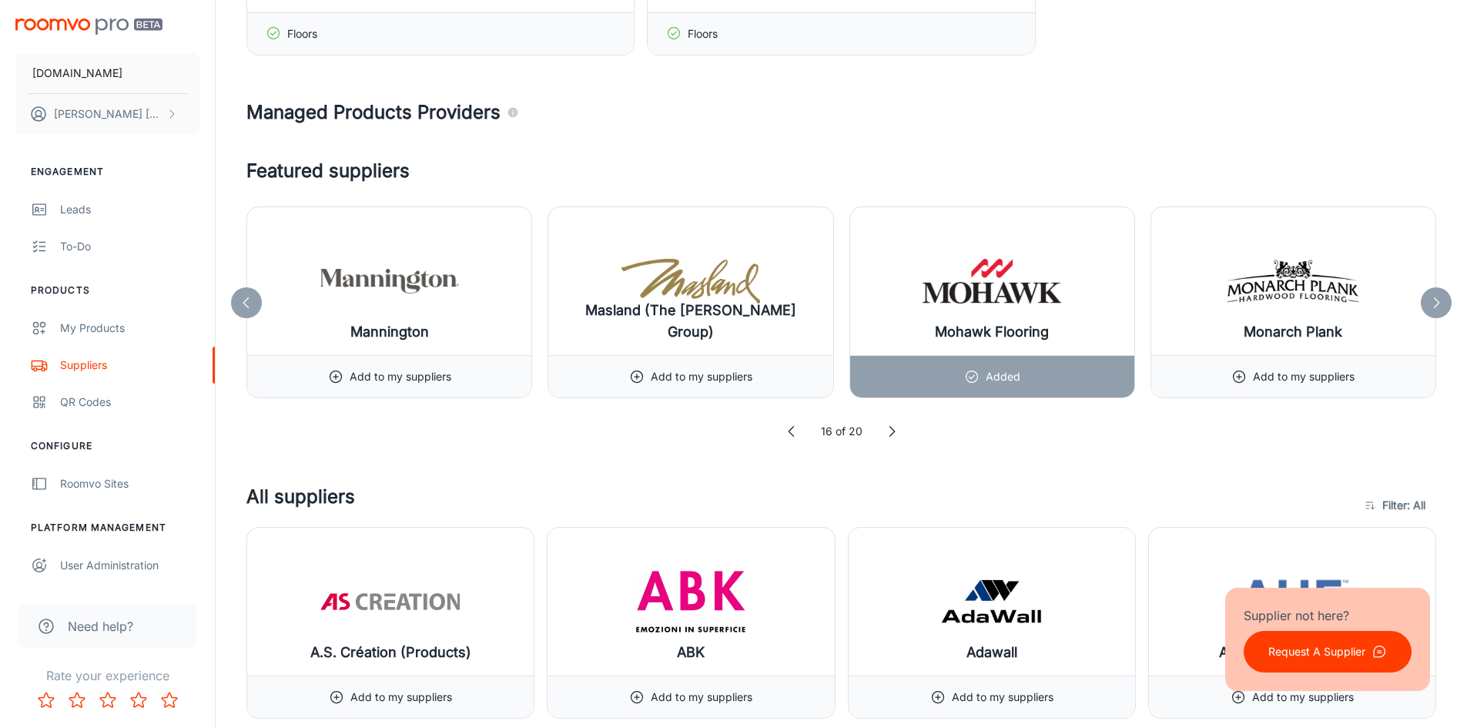
click at [1436, 303] on icon at bounding box center [1436, 302] width 15 height 15
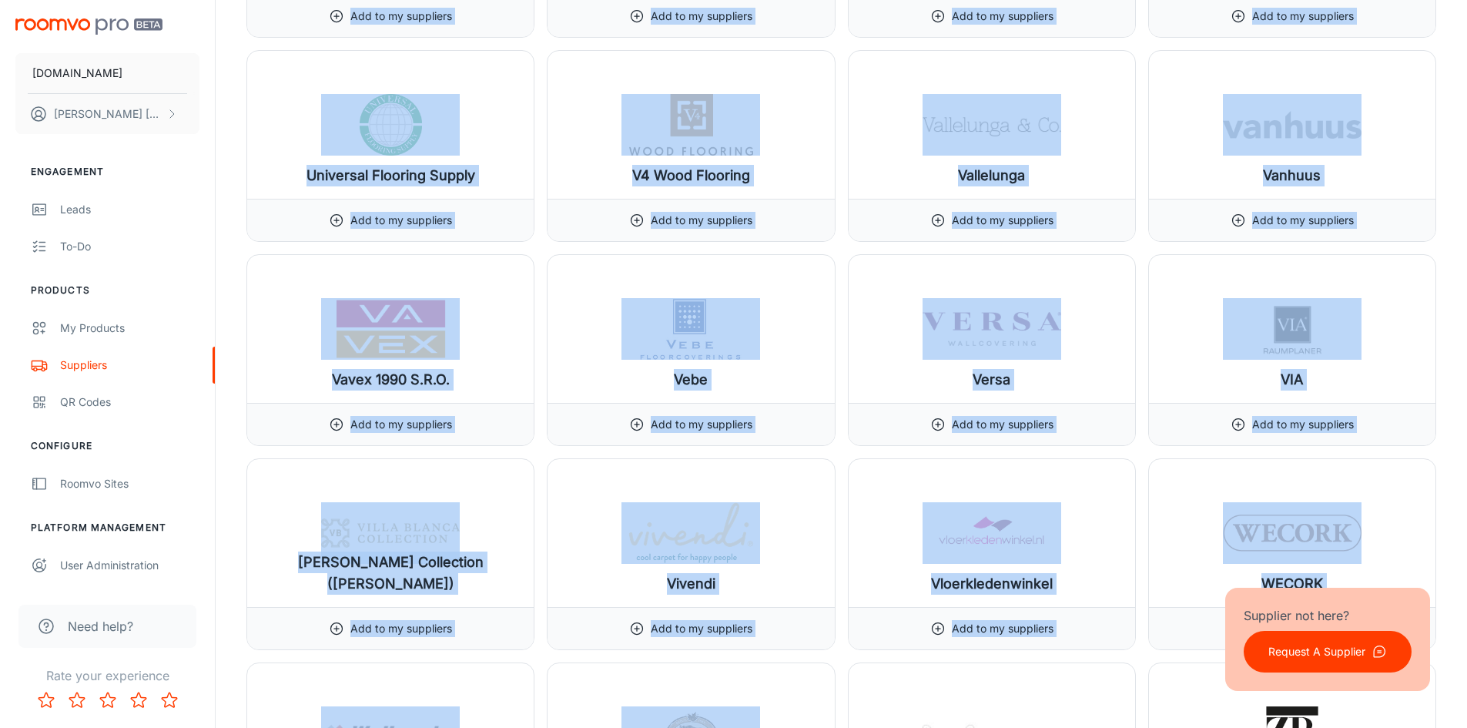
scroll to position [18347, 0]
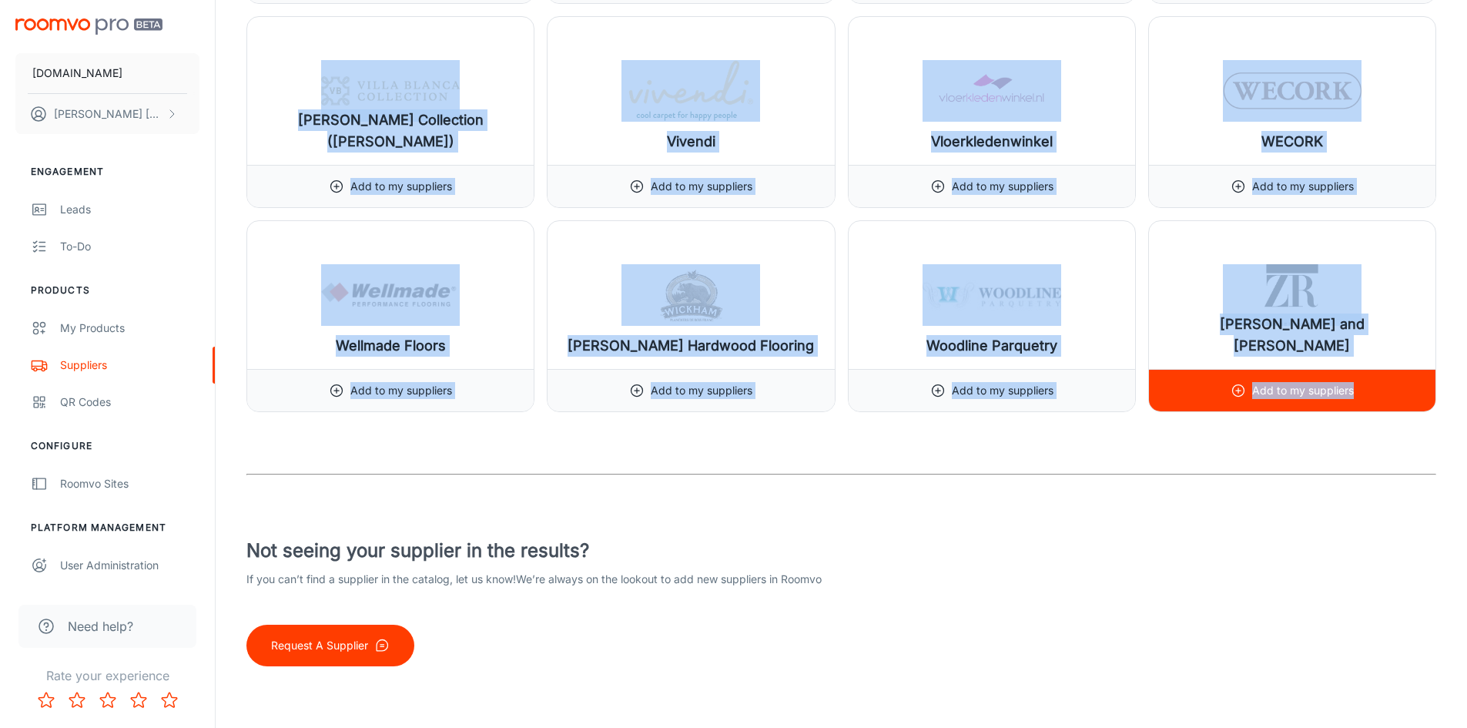
drag, startPoint x: 250, startPoint y: 74, endPoint x: 1383, endPoint y: 389, distance: 1176.7
copy div "Lor ipsumdolo Sitame : Con ​ A.E. Seddoeiu (Temporin) Utl et do magnaaliq ENI A…"
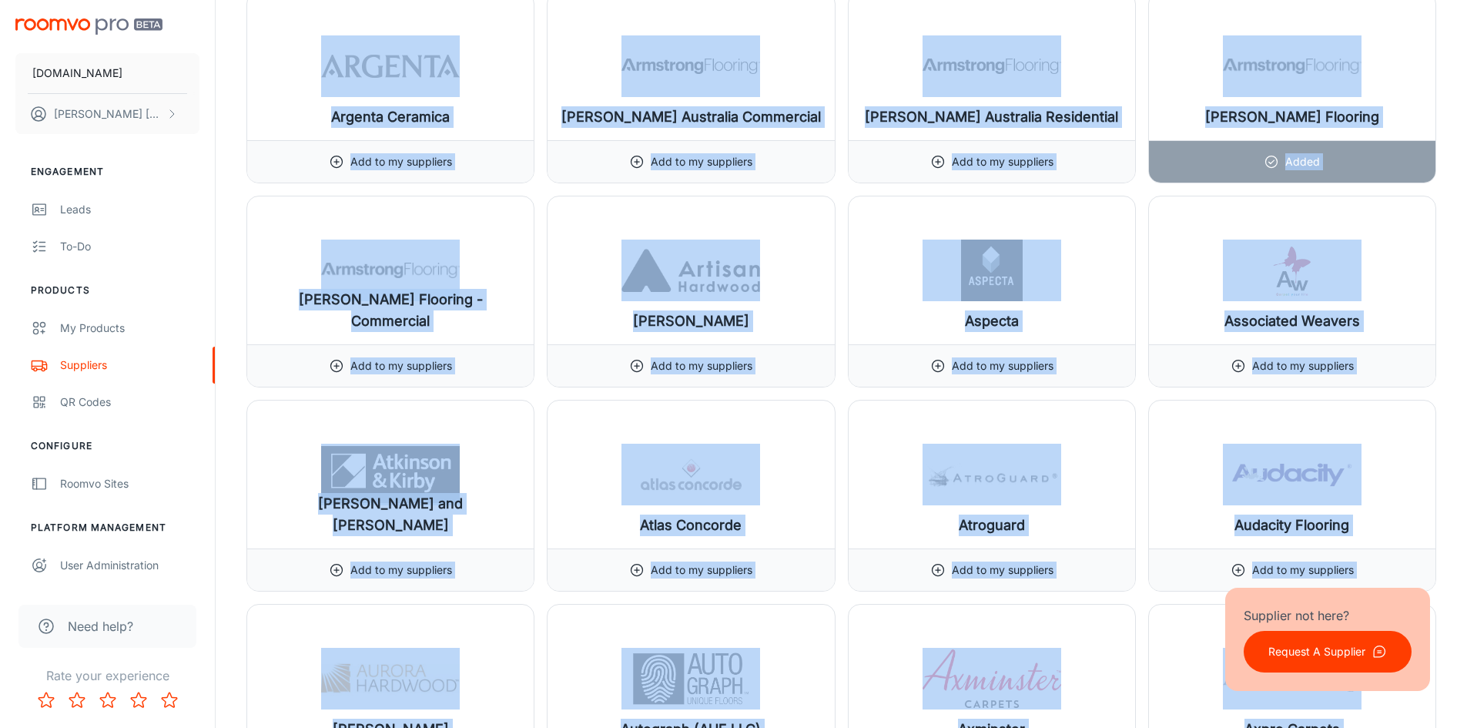
scroll to position [2680, 0]
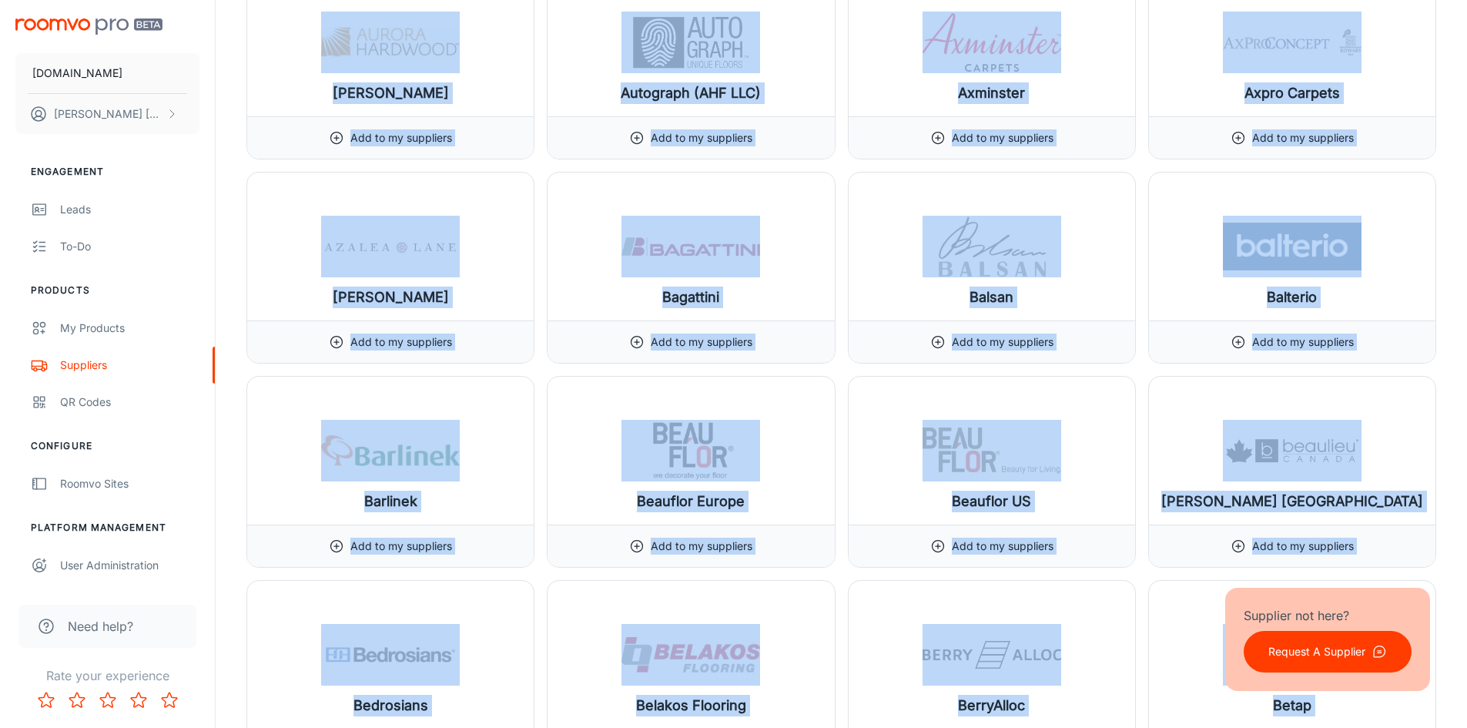
click at [1414, 370] on div "[PERSON_NAME] [GEOGRAPHIC_DATA] Add to my suppliers" at bounding box center [1286, 466] width 300 height 204
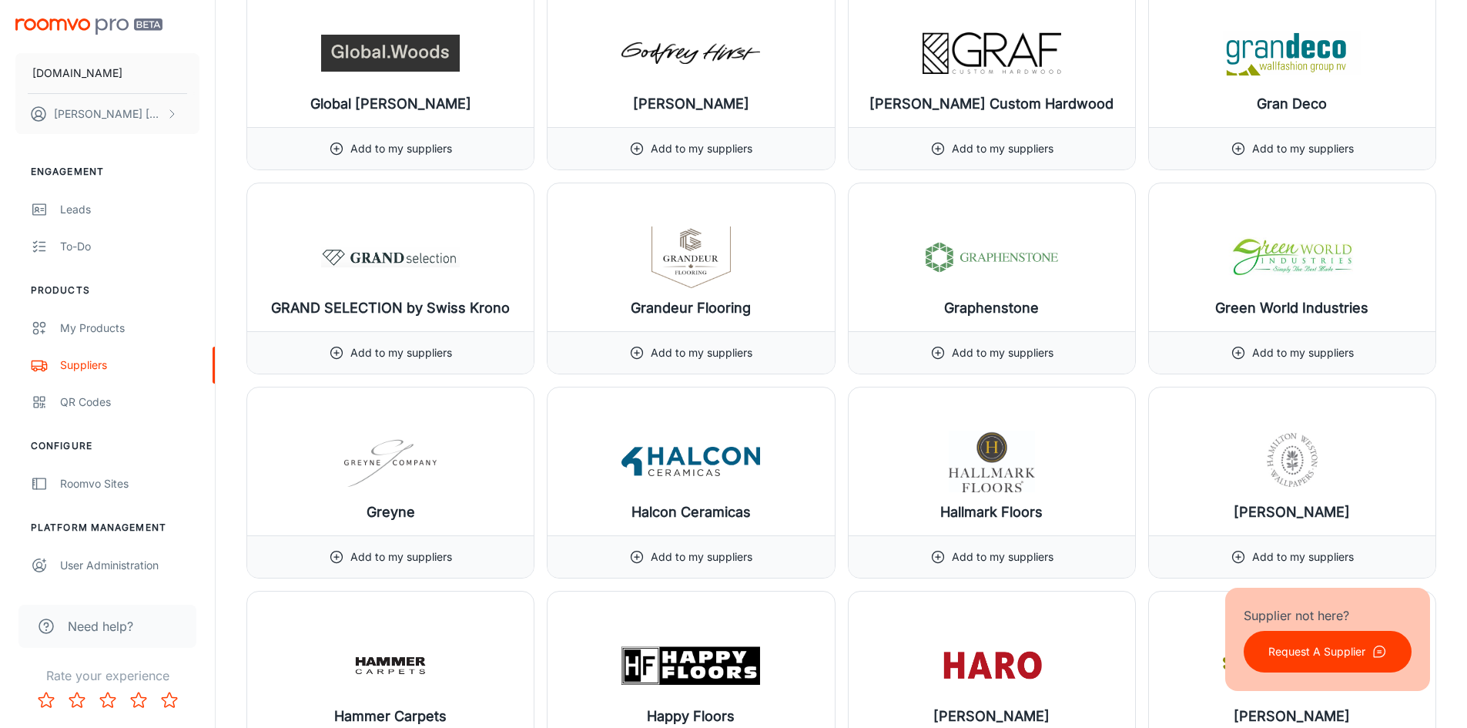
scroll to position [8609, 0]
